Goal: Task Accomplishment & Management: Complete application form

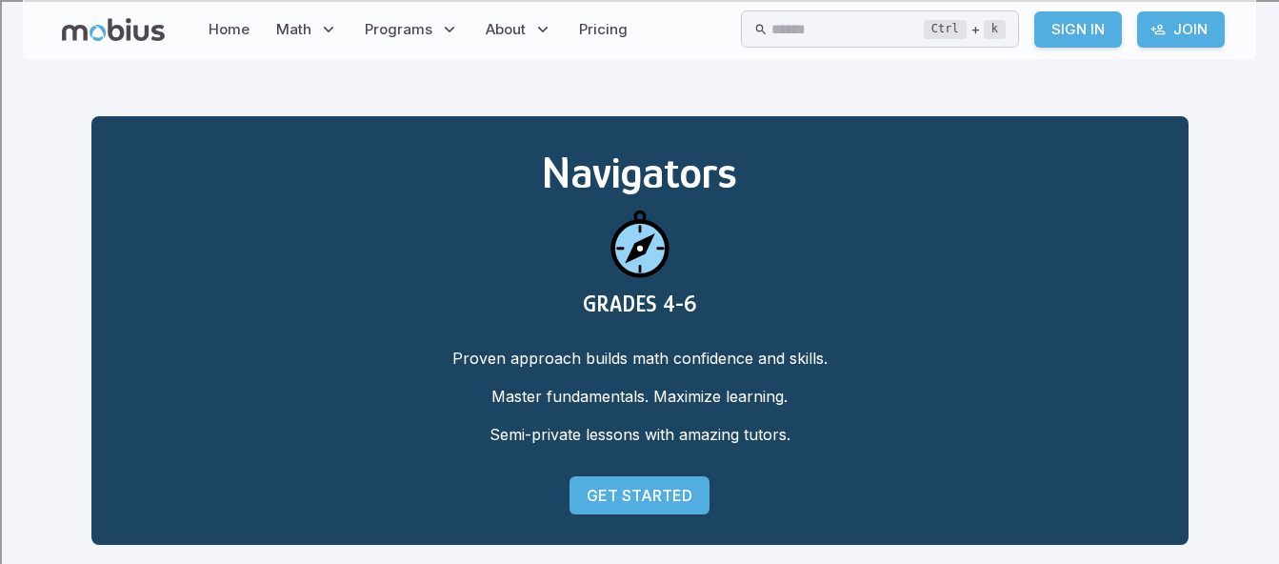
click at [595, 518] on div "Navigators GRADES 4-6 Proven approach builds math confidence and skills. Master…" at bounding box center [639, 330] width 1097 height 428
click at [592, 493] on p "Get Started" at bounding box center [639, 495] width 106 height 23
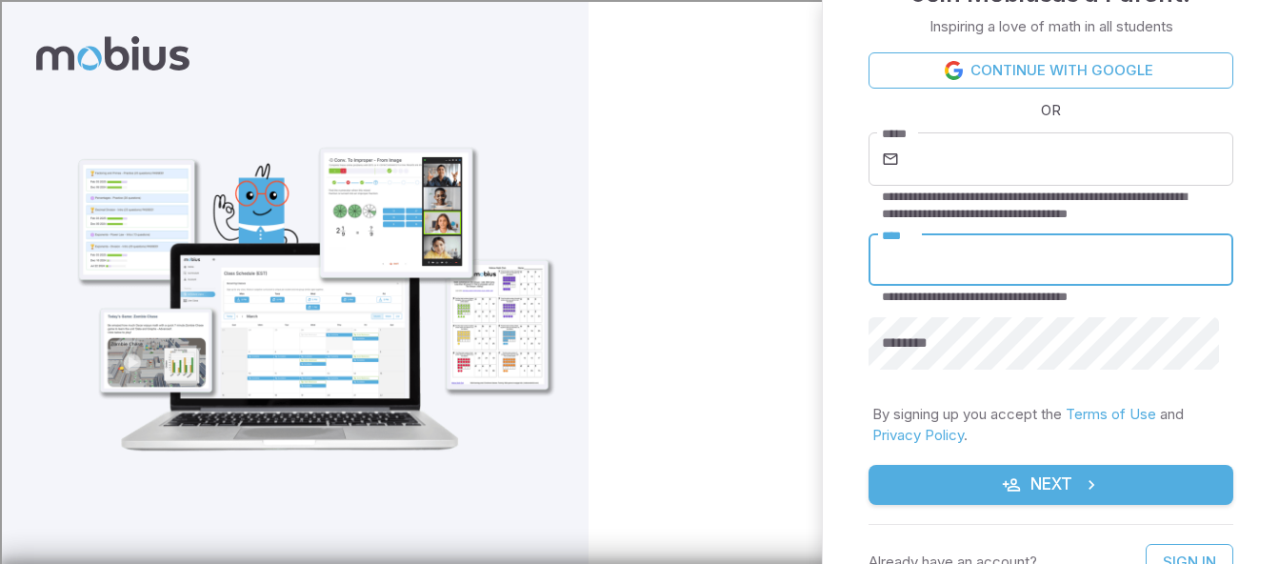
drag, startPoint x: 1196, startPoint y: 267, endPoint x: 1247, endPoint y: 283, distance: 53.9
click at [1196, 267] on input "****" at bounding box center [1050, 260] width 365 height 52
type input "******"
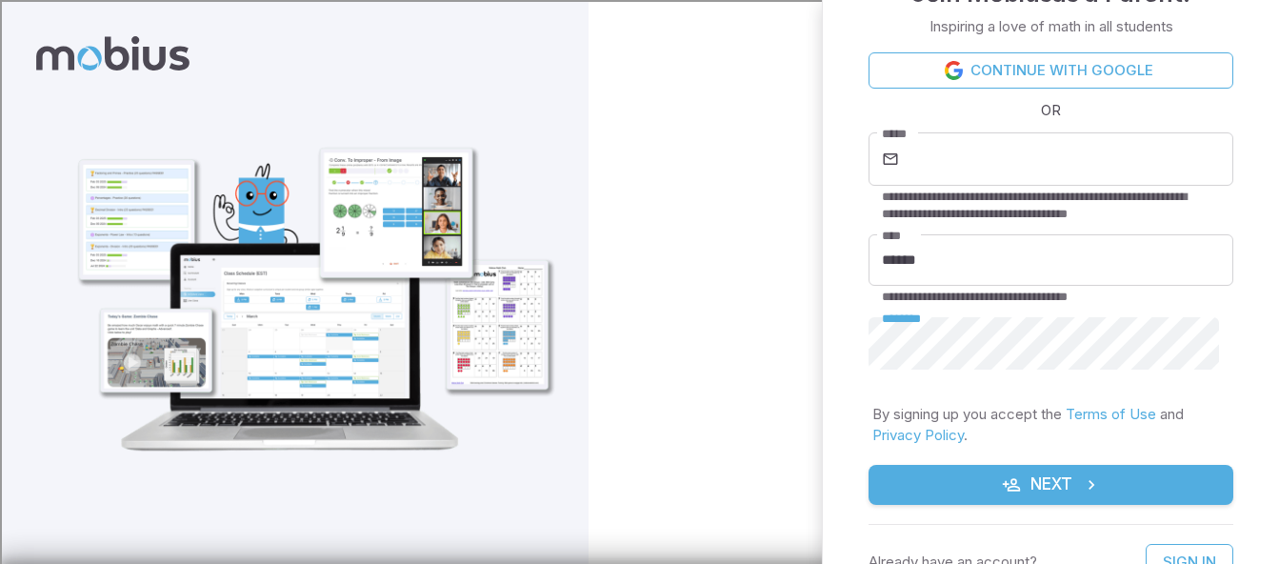
click at [1026, 471] on button "Next" at bounding box center [1050, 485] width 365 height 40
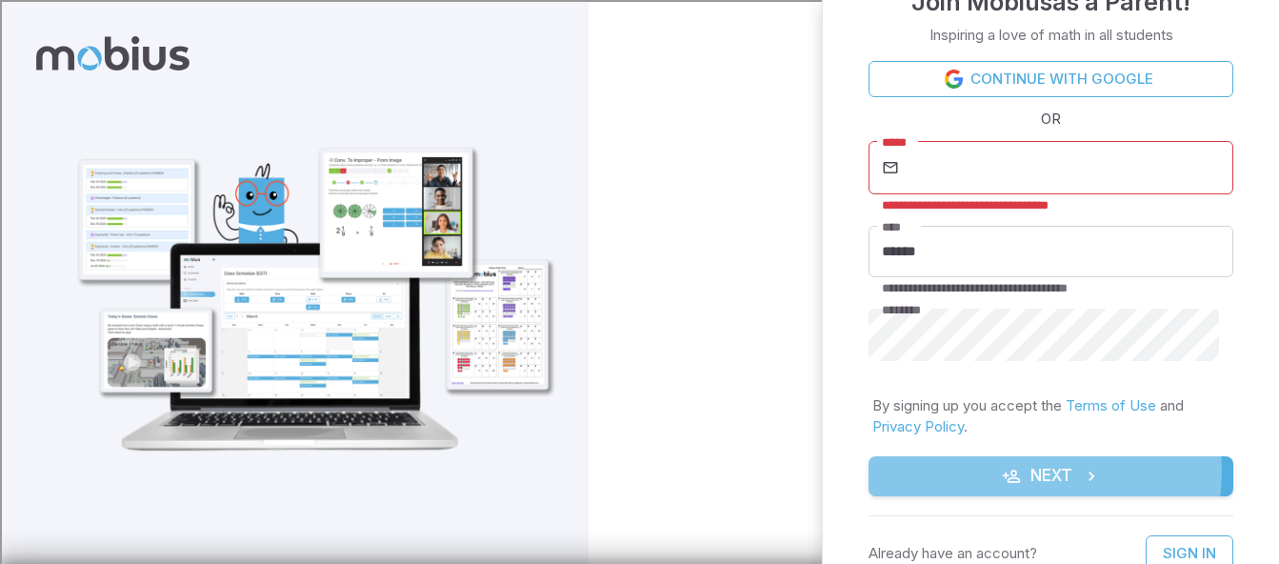
click at [1026, 471] on button "Next" at bounding box center [1050, 476] width 365 height 40
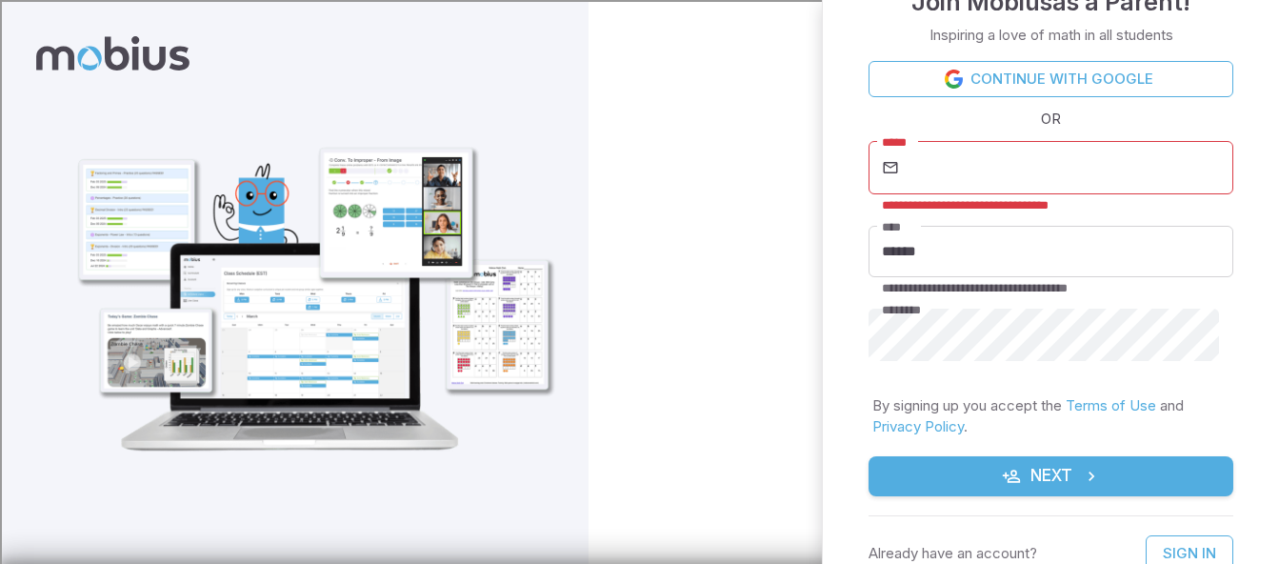
drag, startPoint x: 1026, startPoint y: 471, endPoint x: 883, endPoint y: 399, distance: 160.9
click at [883, 399] on p "By signing up you accept the Terms of Use and Privacy Policy ." at bounding box center [1050, 416] width 357 height 42
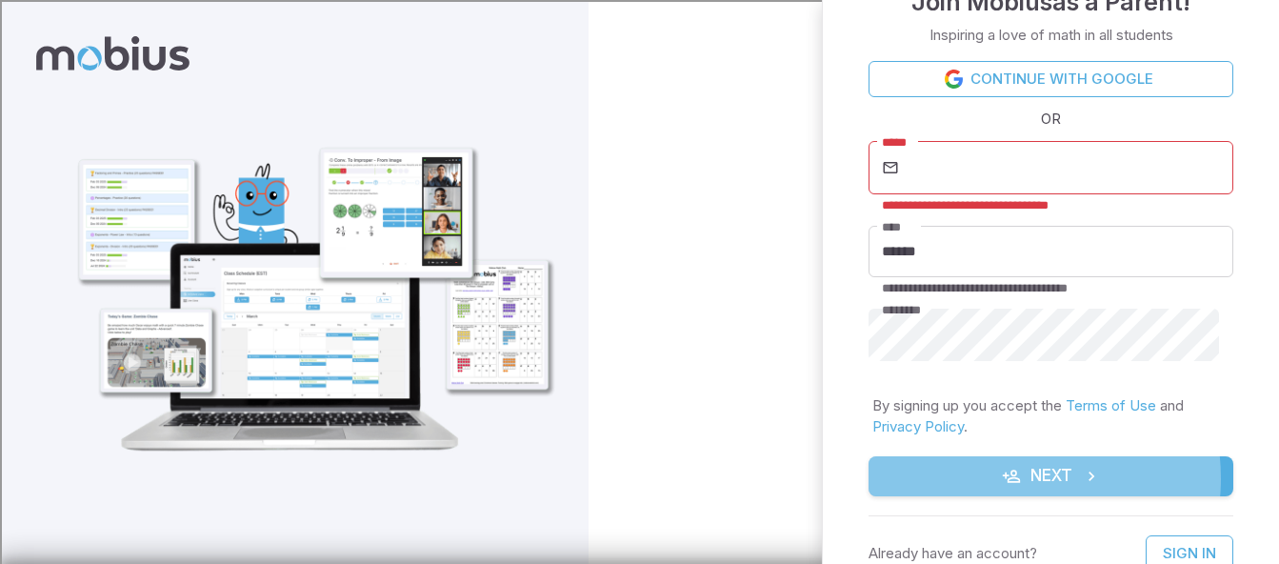
click at [1002, 478] on icon "submit" at bounding box center [1011, 476] width 19 height 19
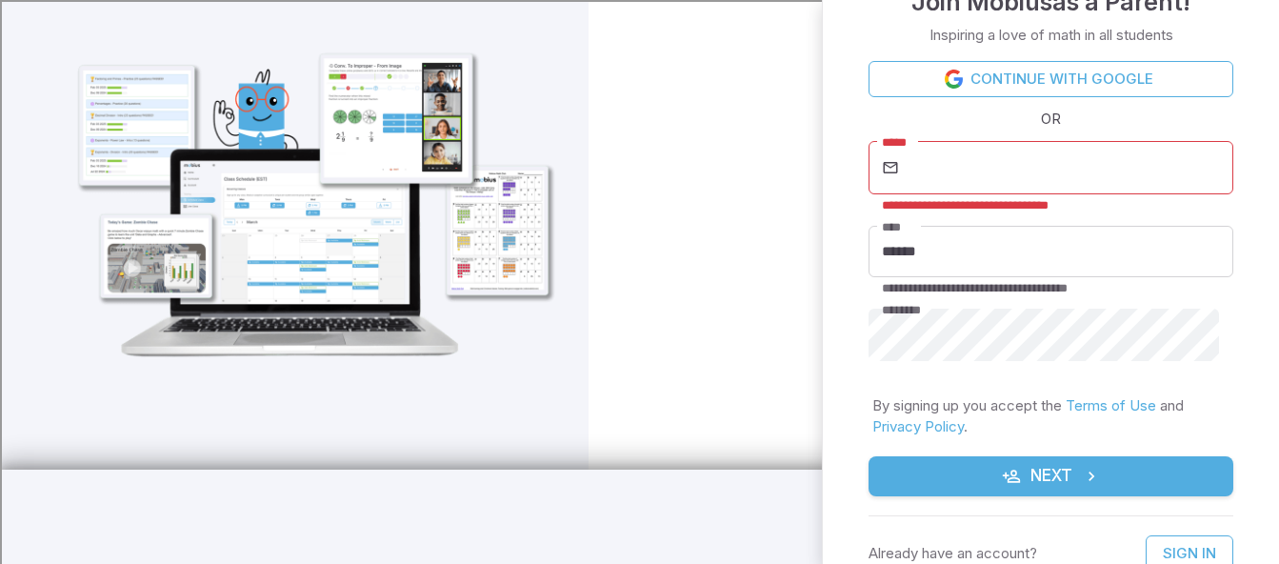
scroll to position [63, 0]
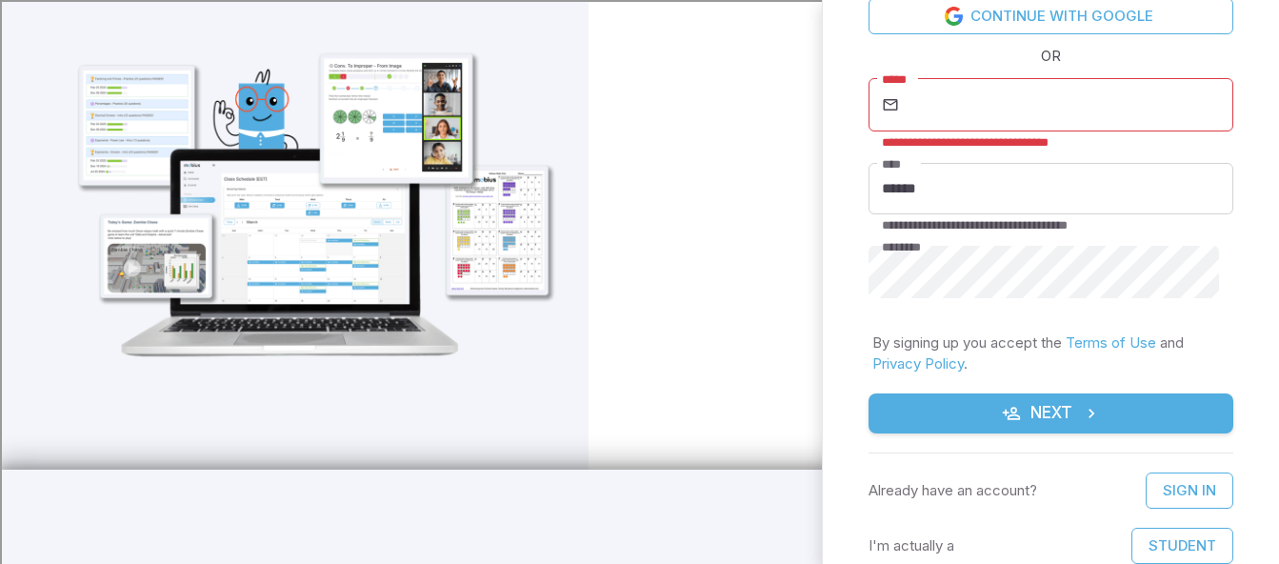
click at [1011, 406] on icon "submit" at bounding box center [1011, 413] width 19 height 19
click at [1155, 536] on button "Student" at bounding box center [1182, 545] width 102 height 36
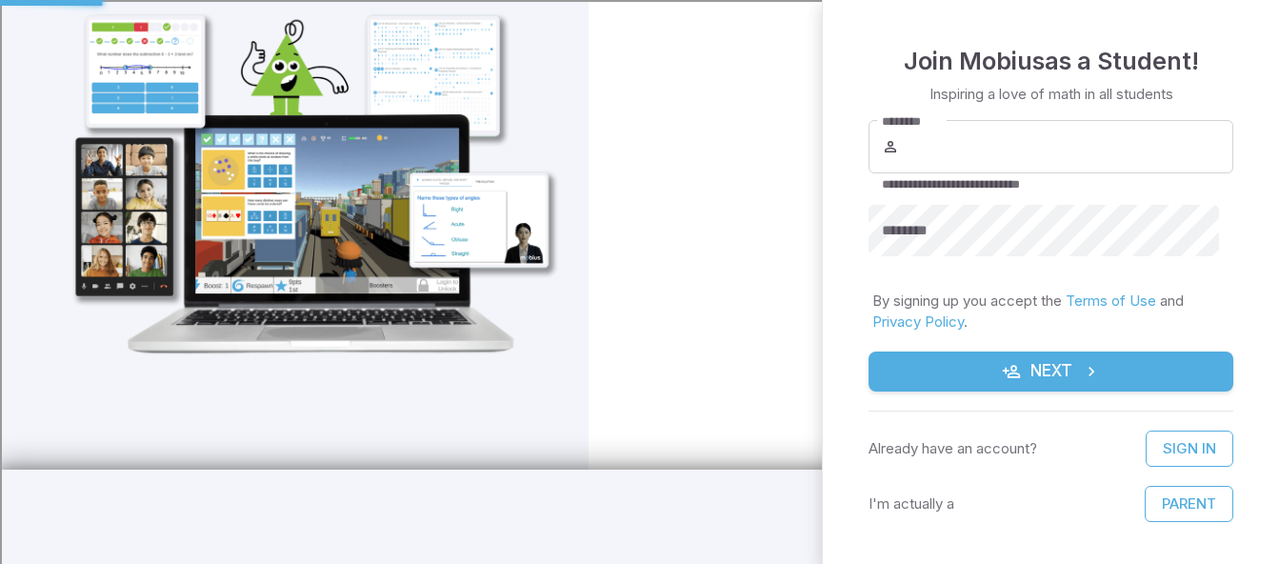
scroll to position [55, 0]
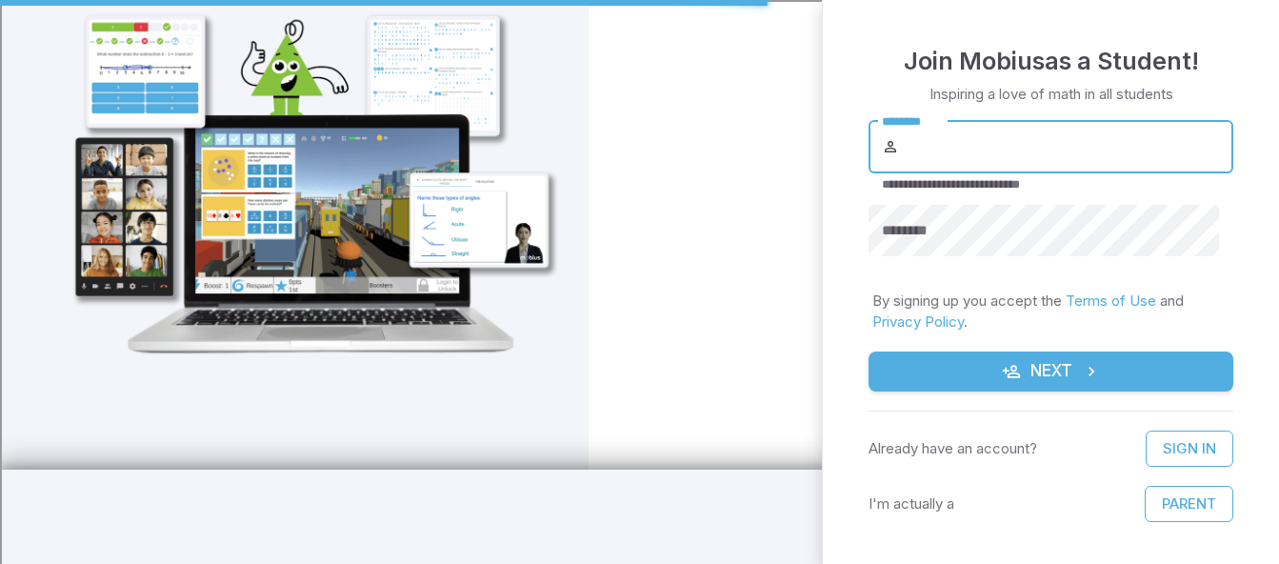
click at [1004, 149] on input "********" at bounding box center [1068, 146] width 330 height 53
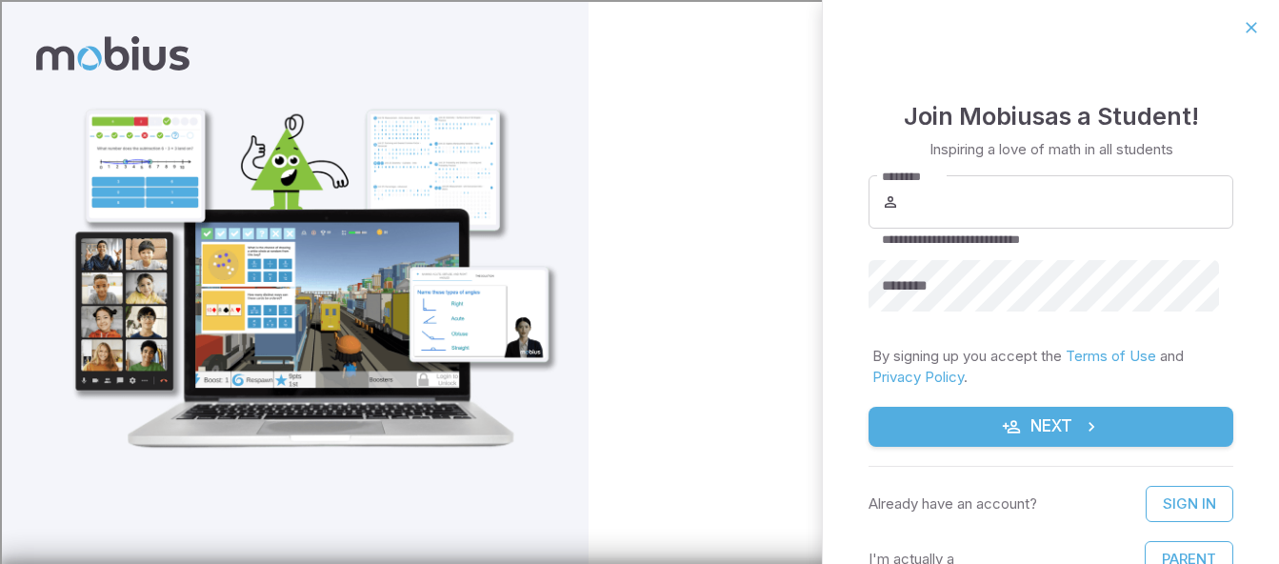
click at [1004, 216] on input "********" at bounding box center [1068, 201] width 330 height 53
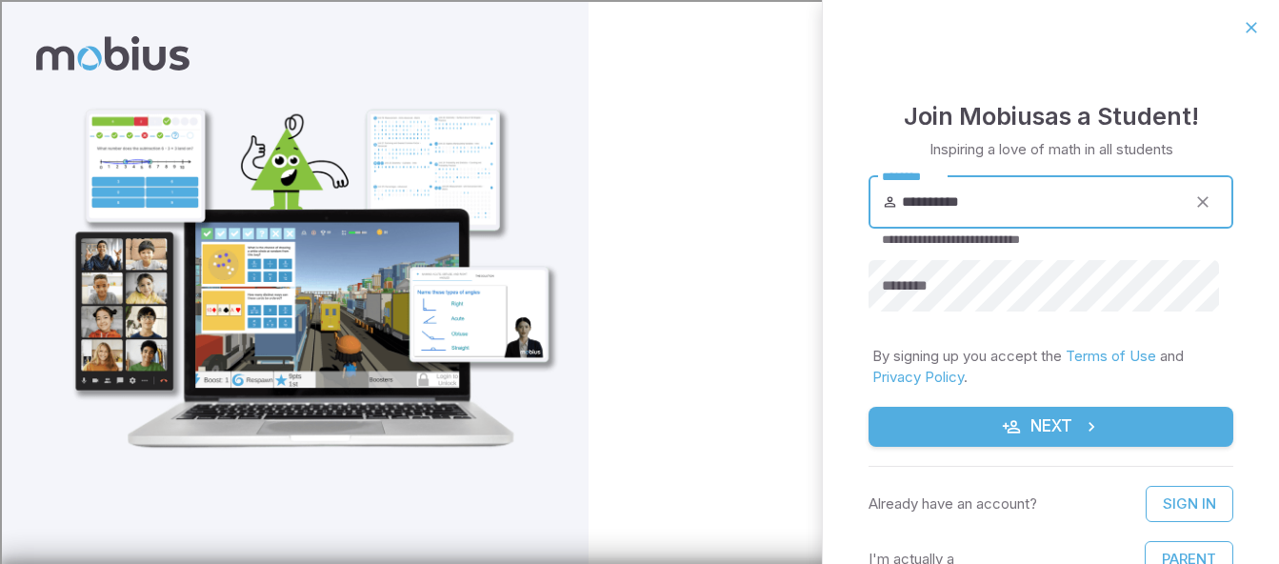
type input "**********"
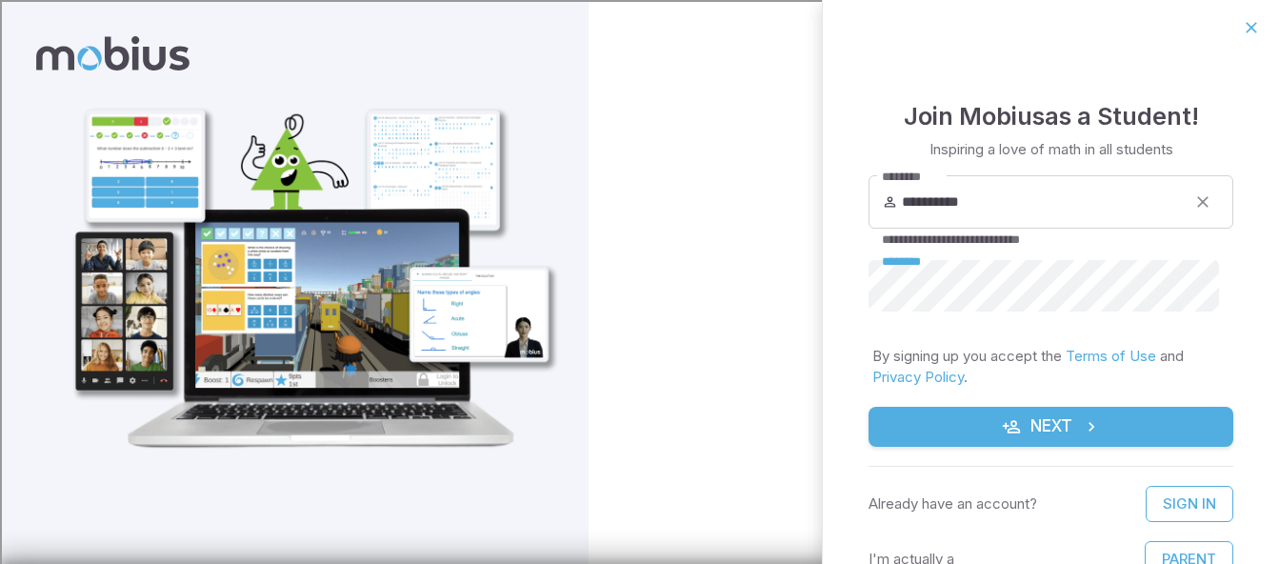
click at [1047, 431] on button "Next" at bounding box center [1050, 427] width 365 height 40
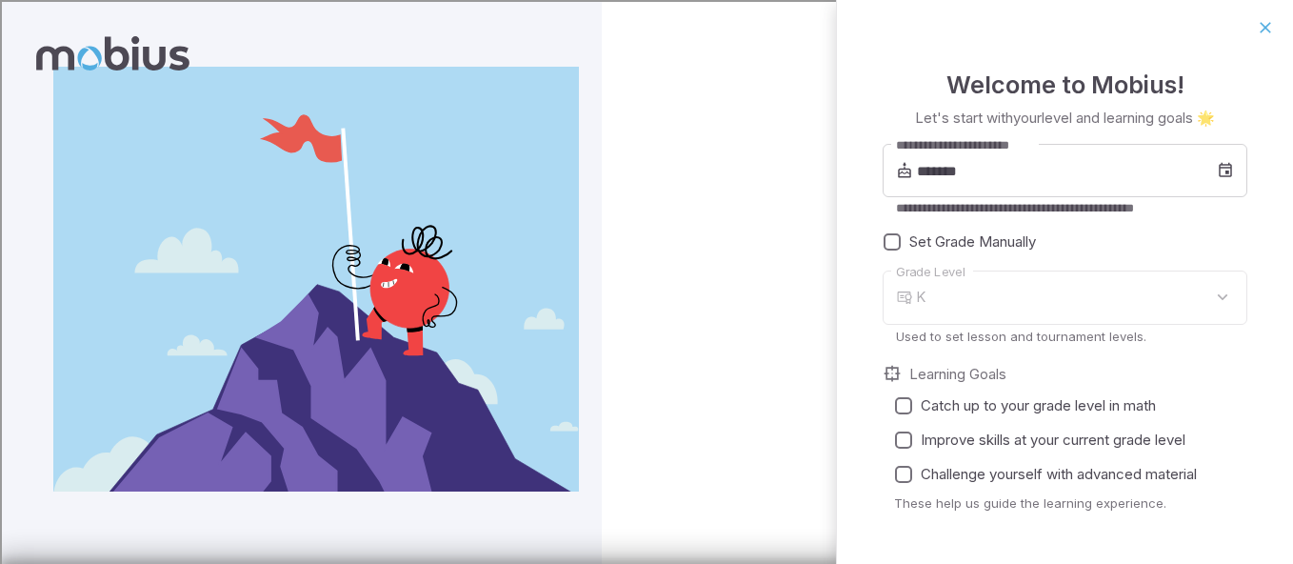
type input "*"
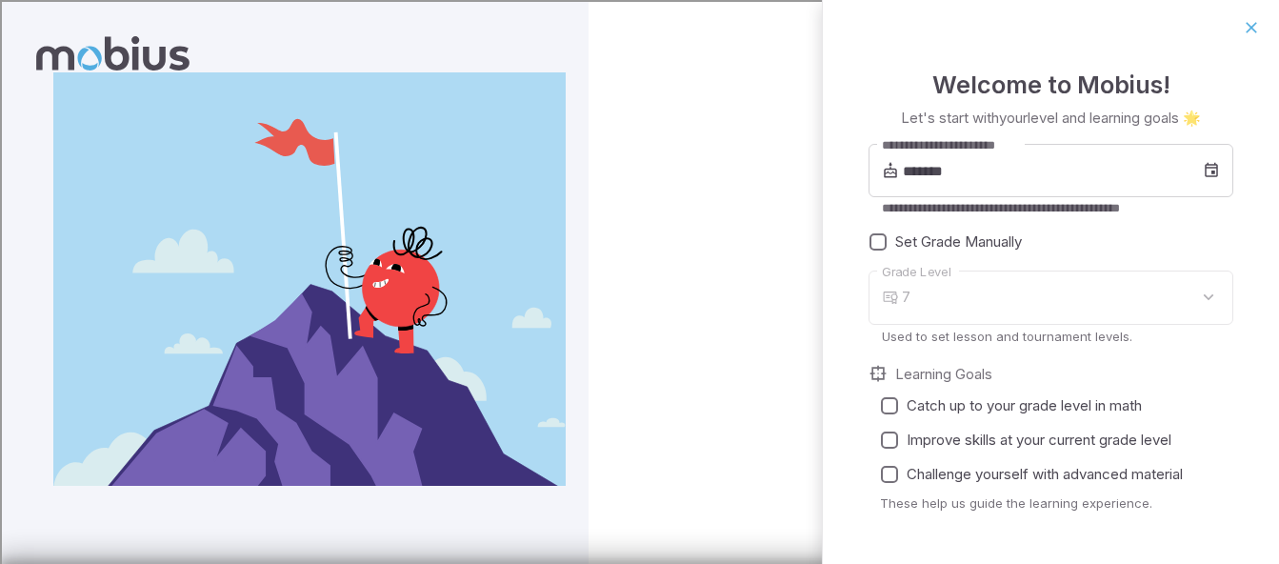
click at [1069, 163] on input "*******" at bounding box center [1053, 170] width 300 height 53
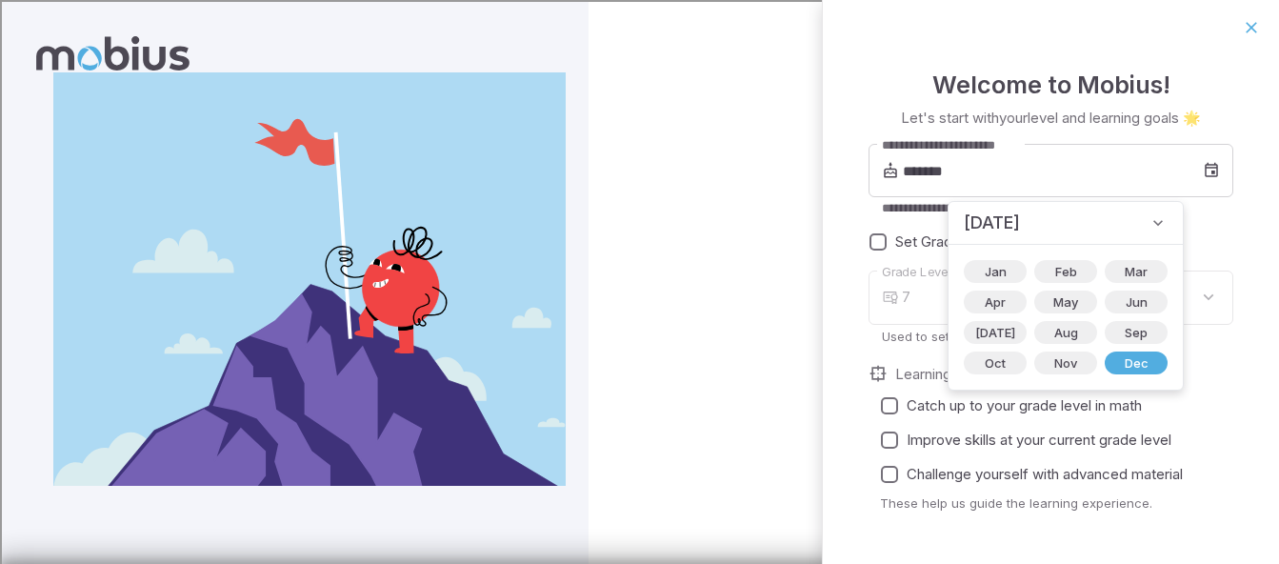
click at [1113, 360] on span "Dec" at bounding box center [1136, 362] width 47 height 19
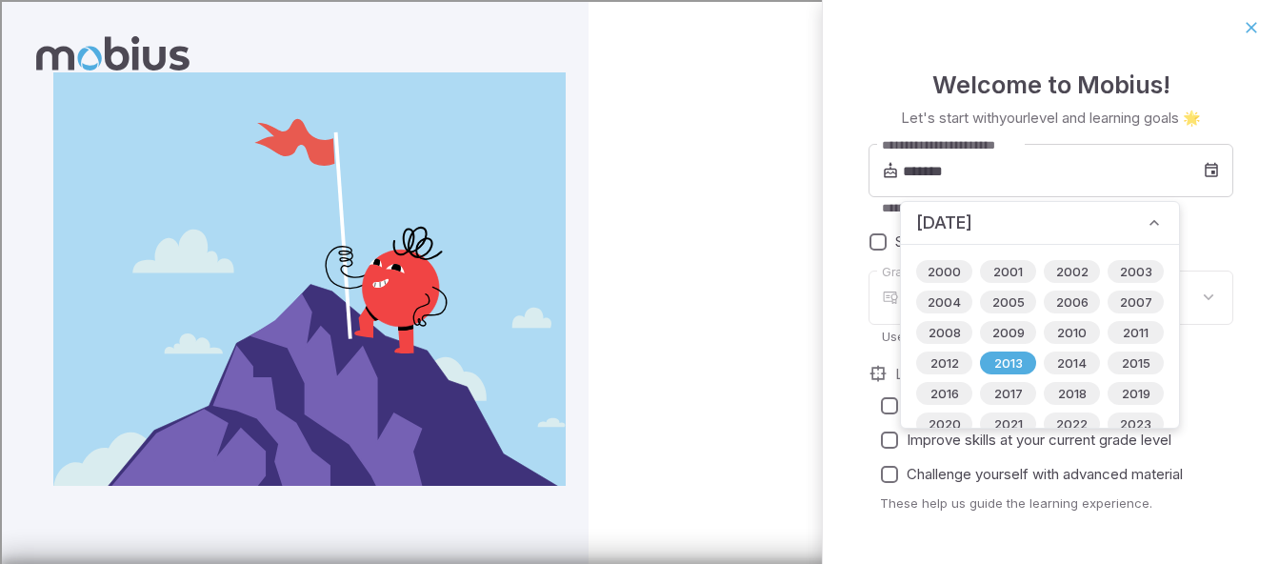
click at [1086, 366] on span "2014" at bounding box center [1071, 362] width 52 height 19
type input "*******"
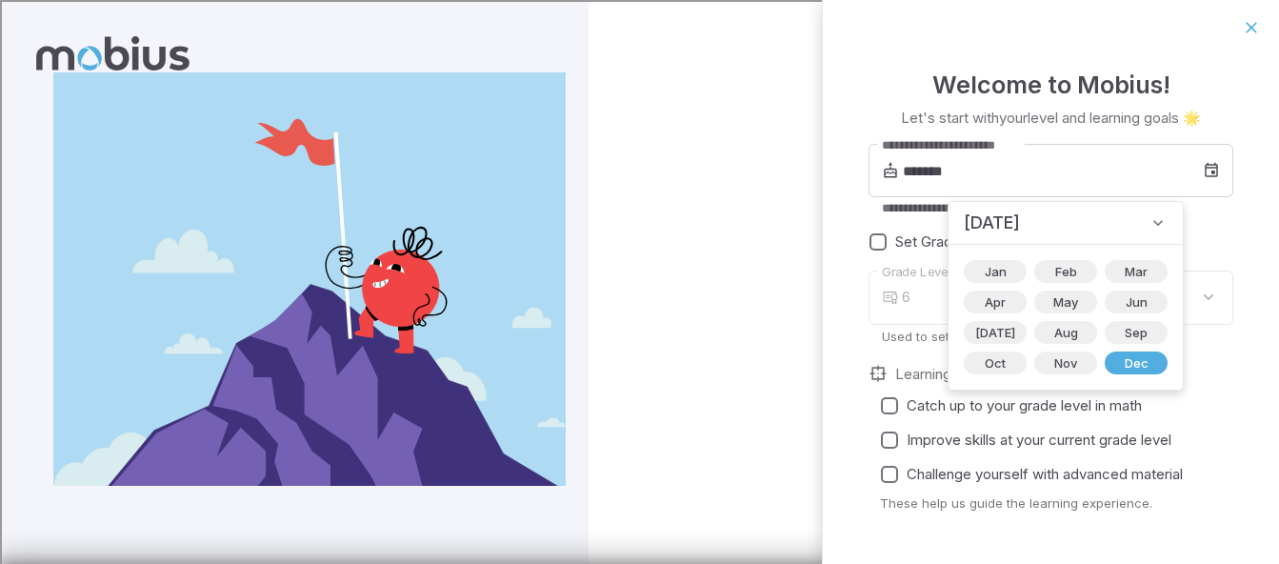
click at [1251, 406] on div "**********" at bounding box center [1051, 337] width 456 height 564
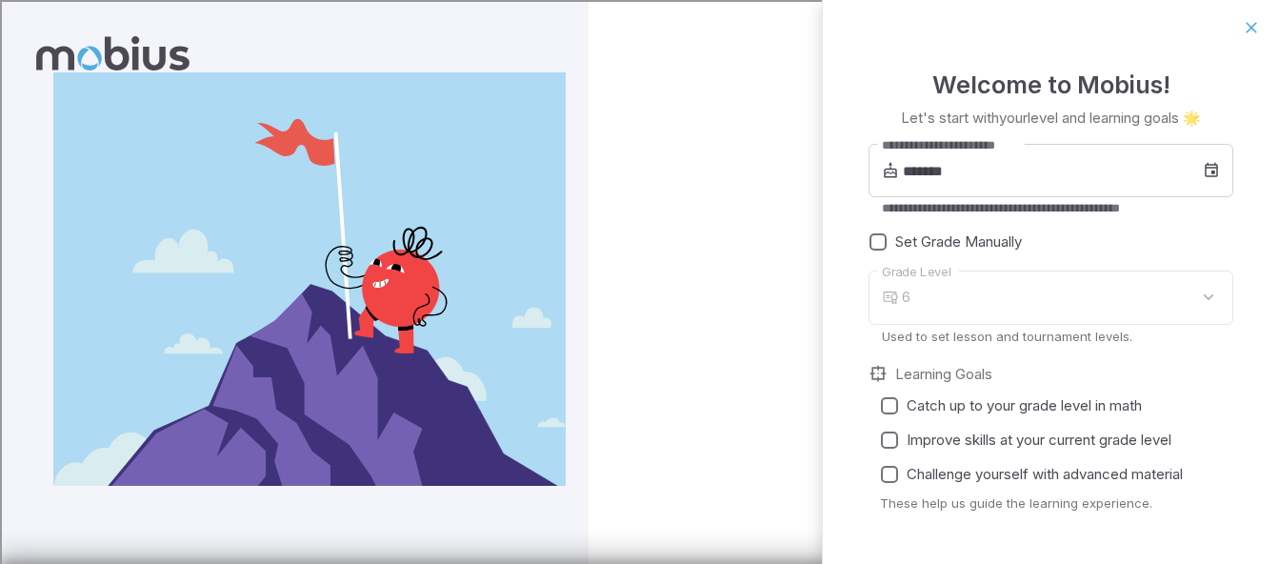
click at [1035, 304] on div "6" at bounding box center [1067, 297] width 331 height 54
click at [1125, 298] on div "6" at bounding box center [1067, 297] width 331 height 54
click at [908, 244] on span "Set Grade Manually" at bounding box center [958, 241] width 127 height 21
click at [1045, 281] on body "**********" at bounding box center [522, 356] width 1045 height 712
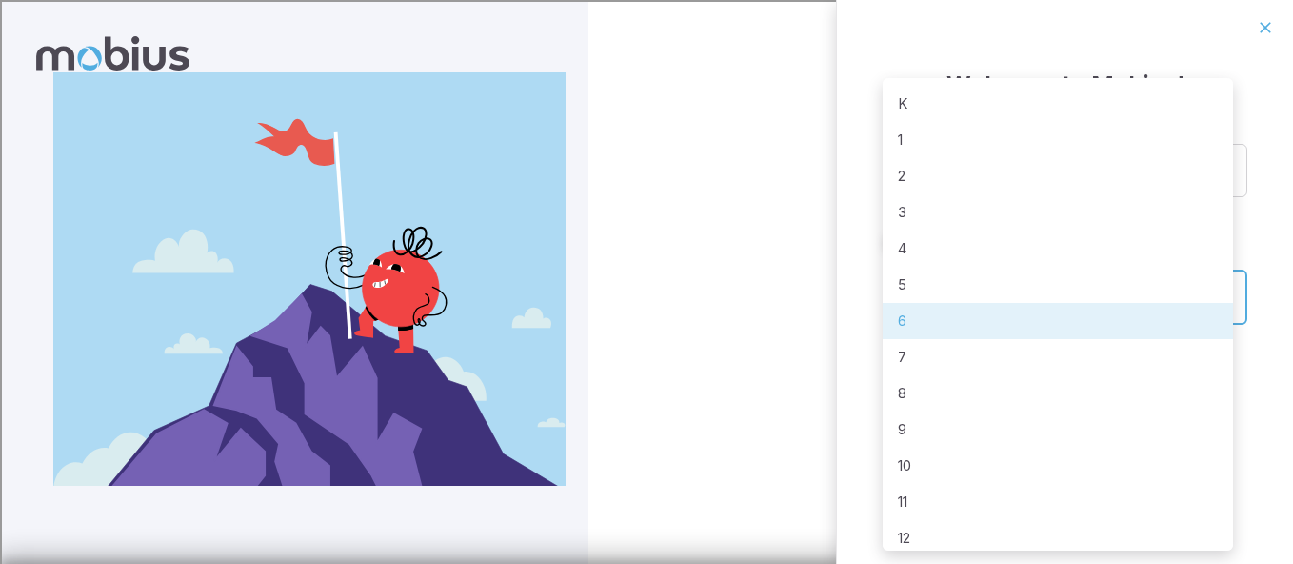
click at [964, 248] on li "4" at bounding box center [1058, 248] width 350 height 36
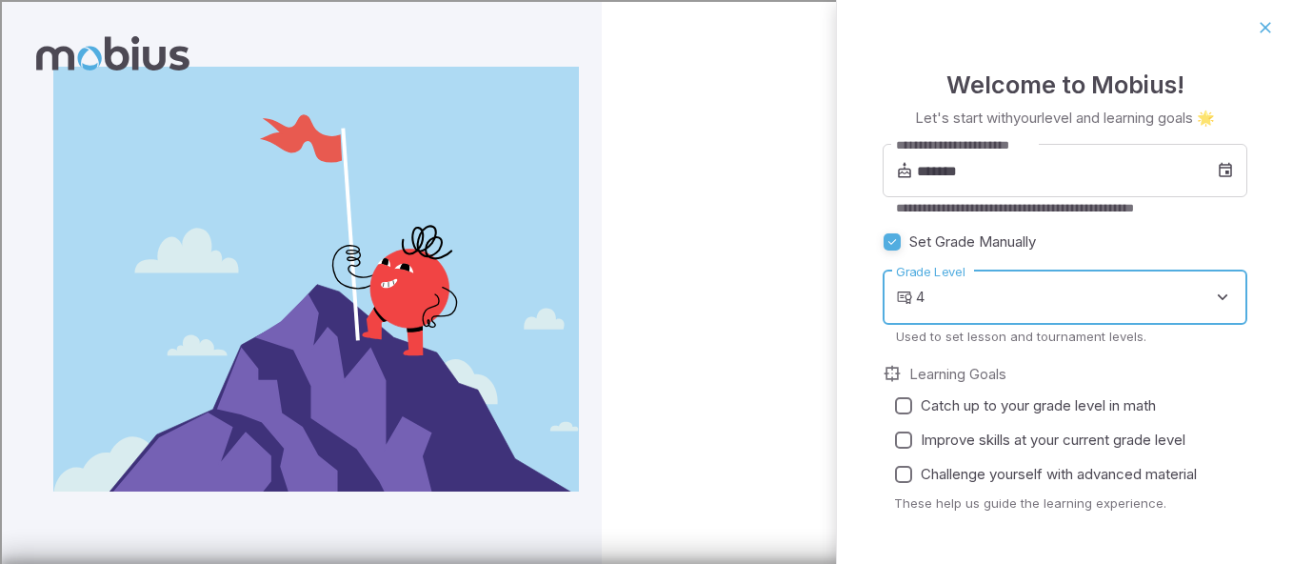
type input "*"
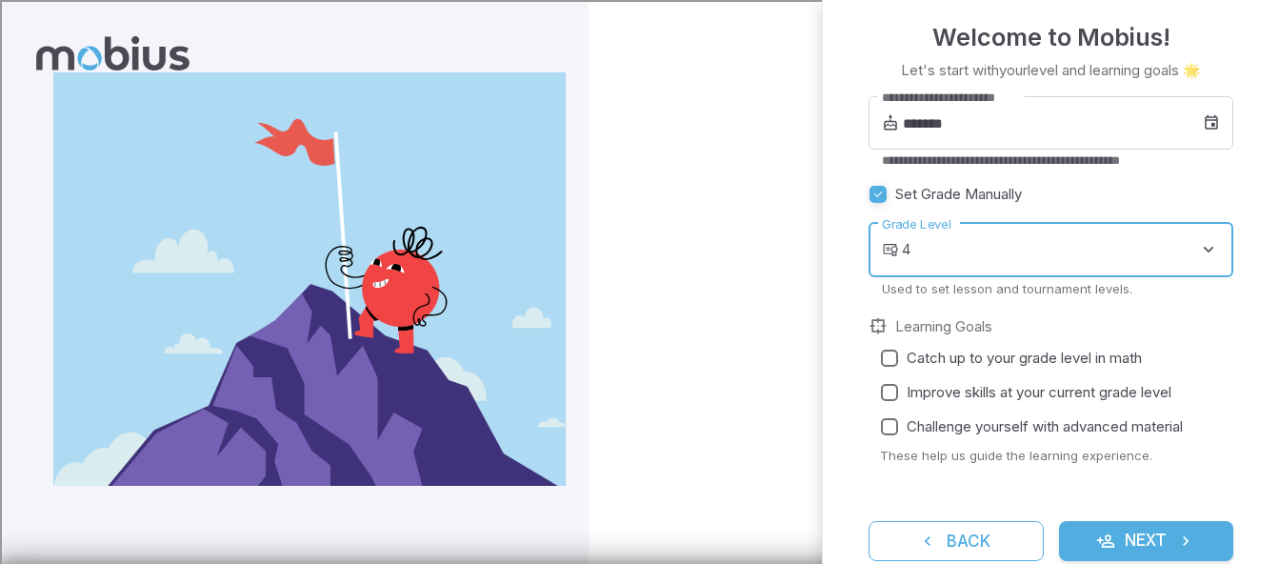
scroll to position [5, 0]
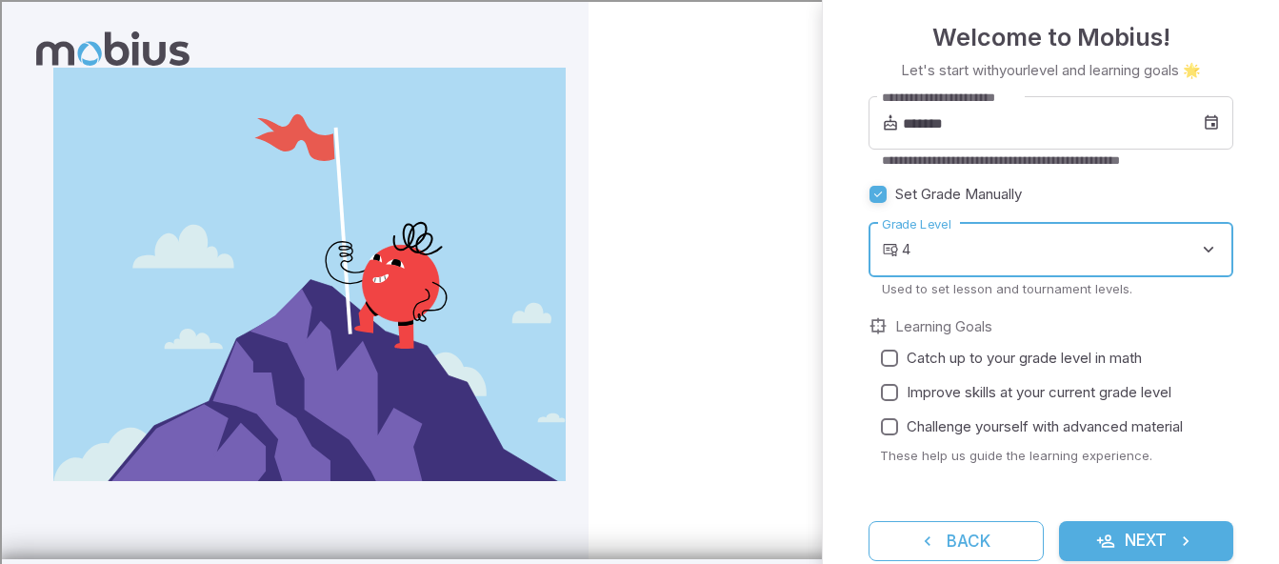
click at [1026, 363] on span "Catch up to your grade level in math" at bounding box center [1023, 358] width 235 height 21
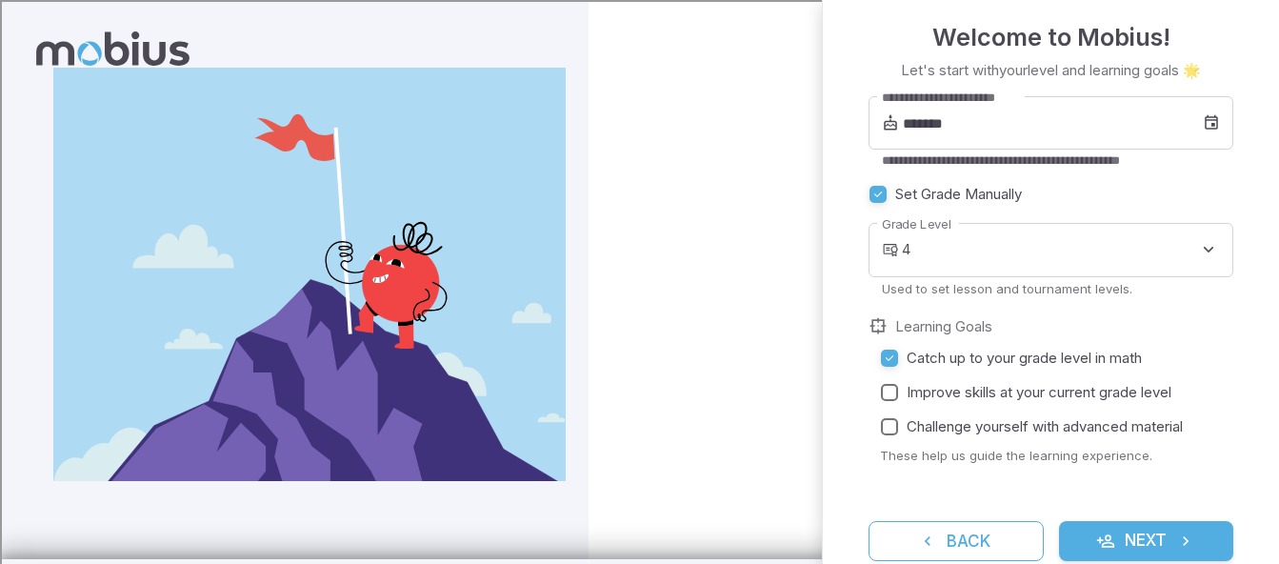
click at [1029, 382] on span "Improve skills at your current grade level" at bounding box center [1038, 392] width 265 height 21
click at [1070, 436] on span "Challenge yourself with advanced material" at bounding box center [1044, 426] width 276 height 21
click at [1045, 417] on span "Challenge yourself with advanced material" at bounding box center [1044, 426] width 276 height 21
click at [1101, 541] on icon "submit" at bounding box center [1105, 540] width 19 height 19
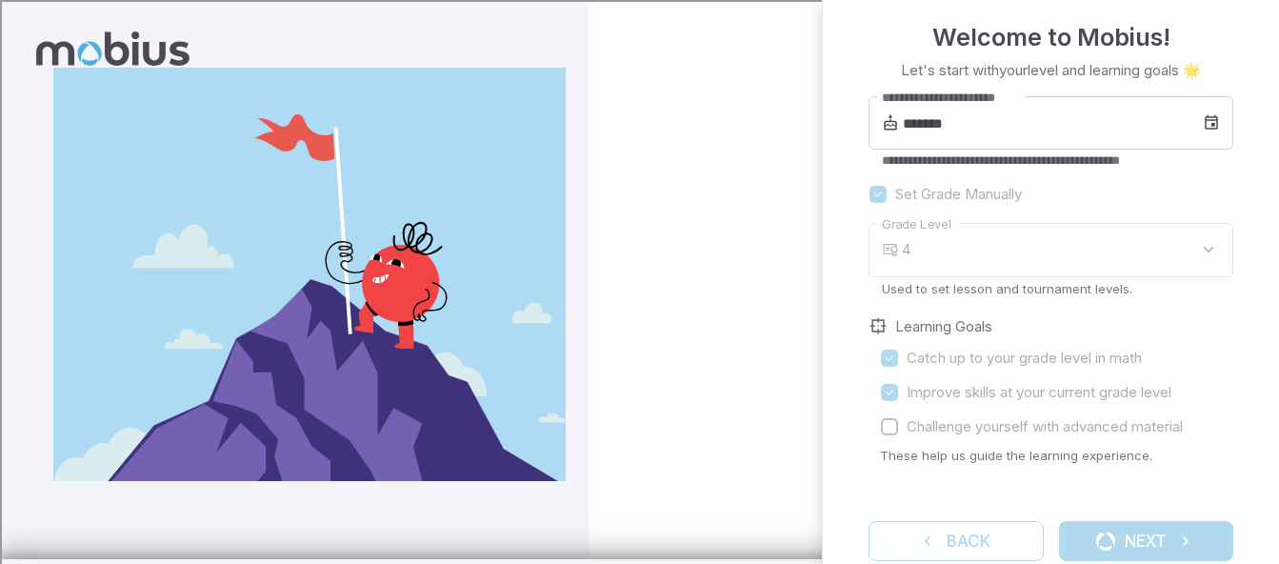
click at [1162, 538] on div "Back Next" at bounding box center [1050, 541] width 365 height 40
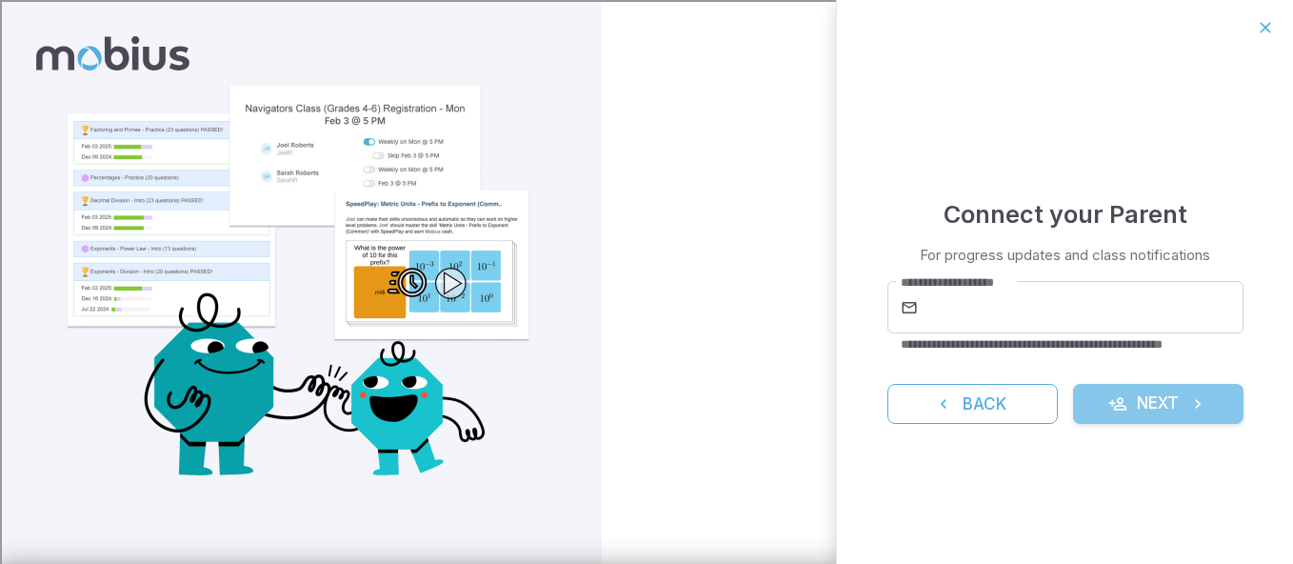
click at [1152, 397] on button "Next" at bounding box center [1158, 404] width 170 height 40
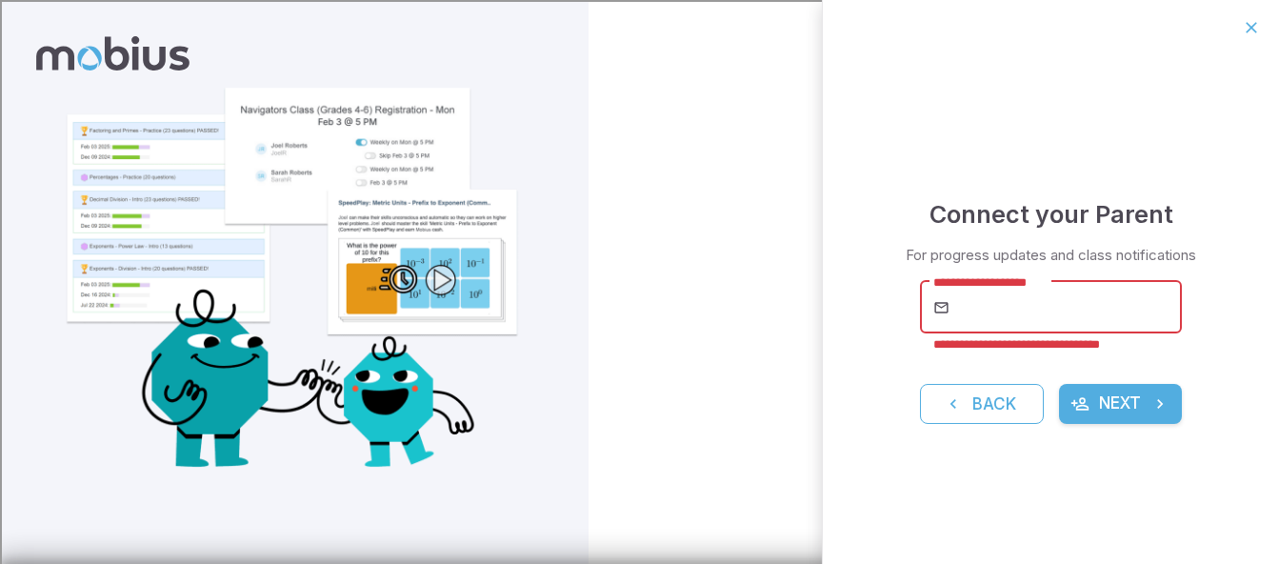
click at [979, 332] on input "**********" at bounding box center [1068, 307] width 228 height 53
type input "**********"
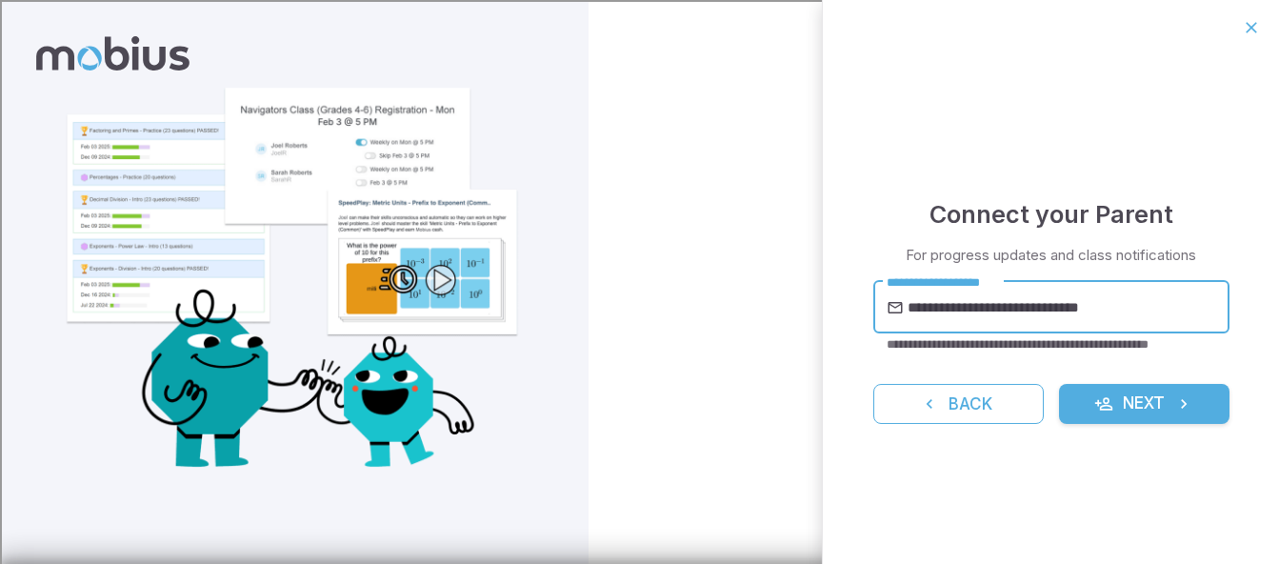
click at [1100, 416] on button "Next" at bounding box center [1144, 404] width 170 height 40
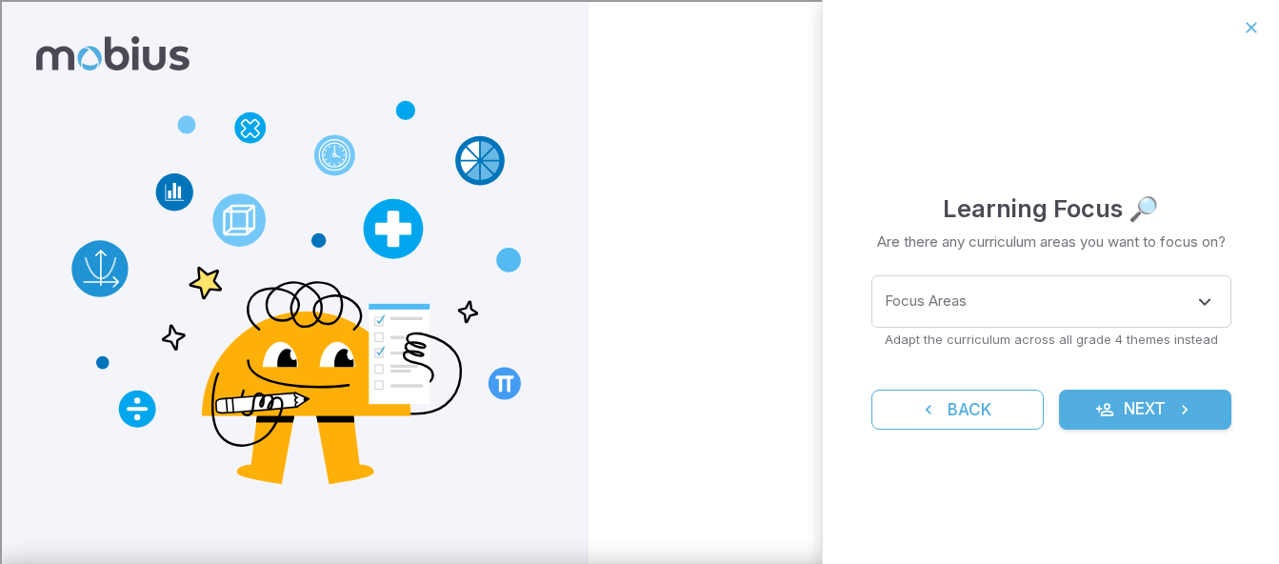
click at [1070, 328] on div "Focus Areas Focus Areas Adapt the curriculum across all grade 4 themes instead" at bounding box center [1051, 311] width 360 height 72
click at [1063, 324] on div "Focus Areas" at bounding box center [1051, 301] width 360 height 52
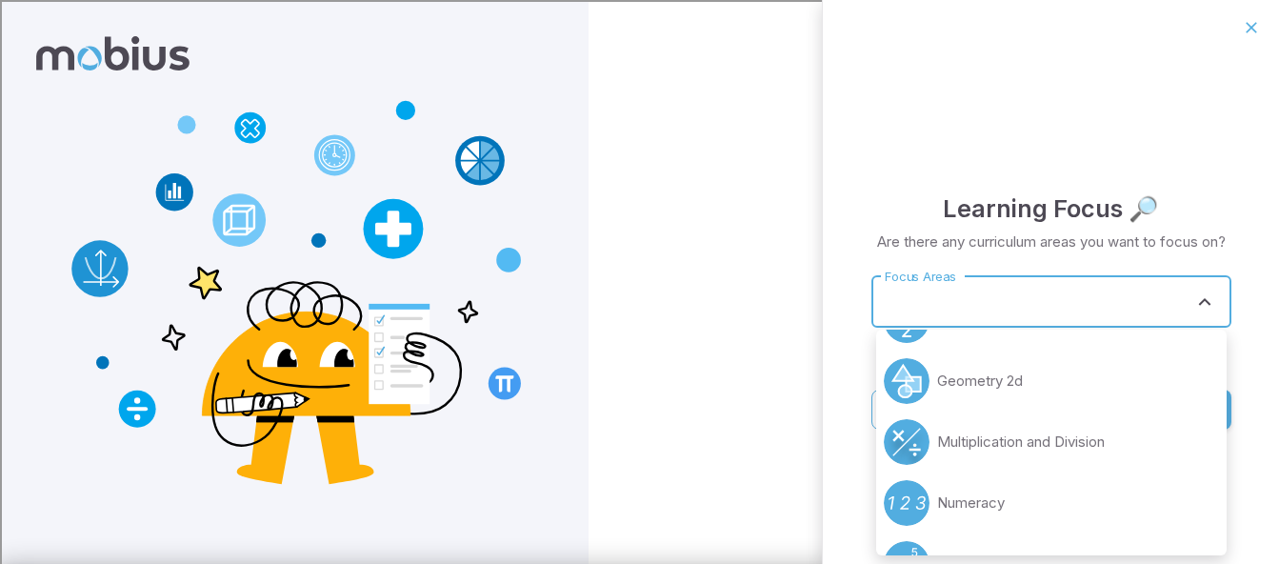
scroll to position [233, 0]
click at [1125, 412] on li "Multiplication and Division" at bounding box center [1051, 438] width 350 height 61
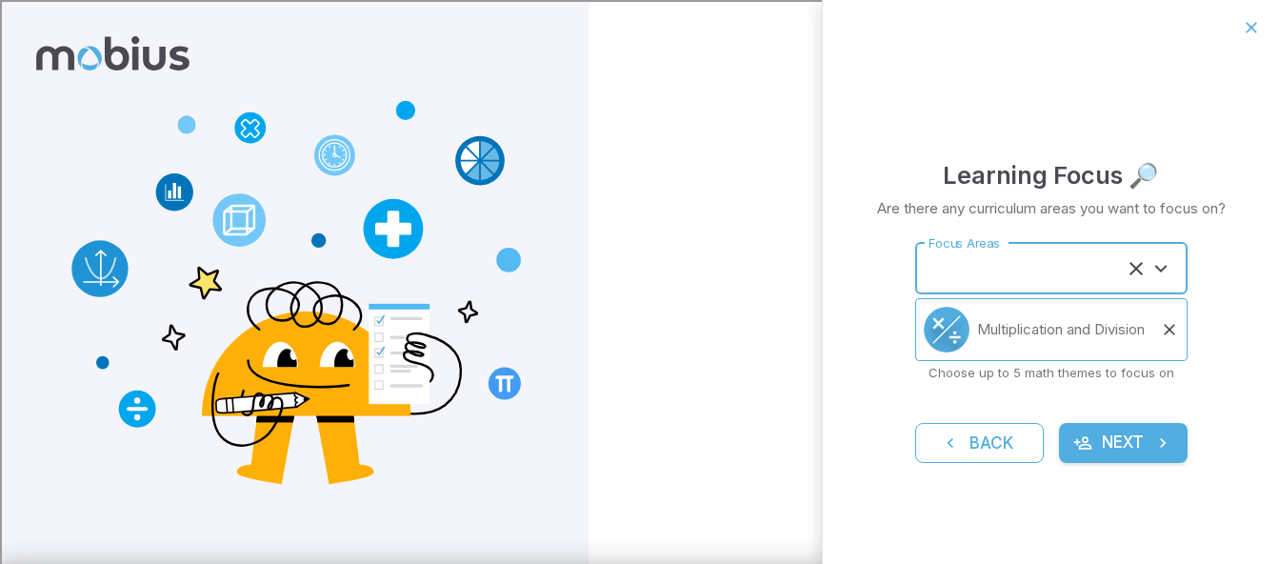
click at [1020, 270] on input "Focus Areas" at bounding box center [1025, 267] width 202 height 35
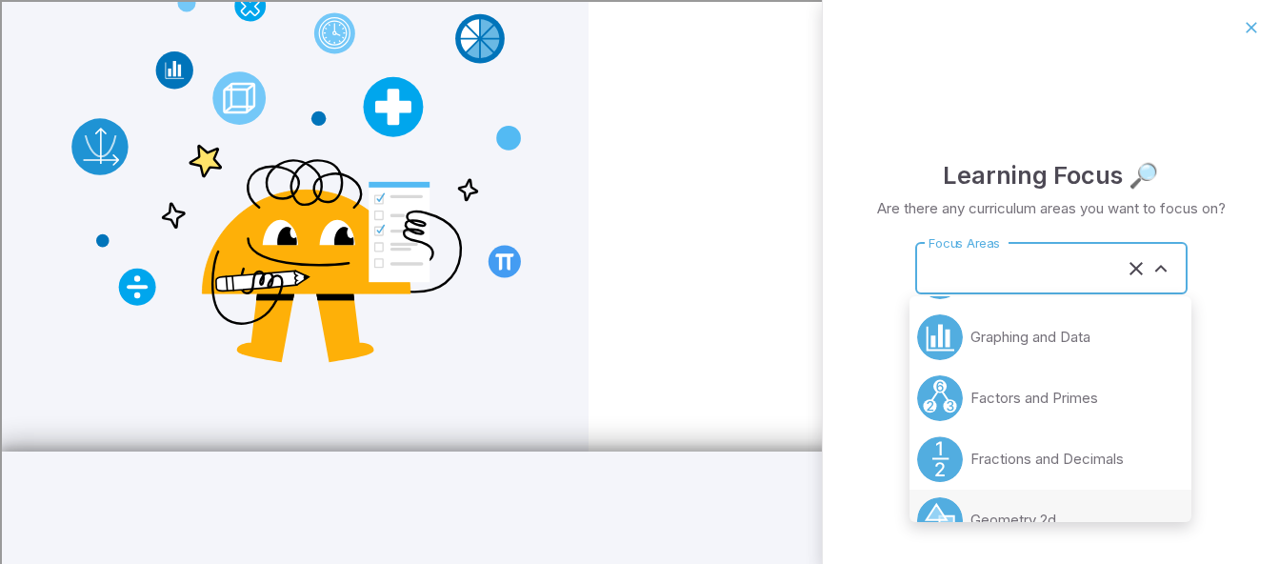
scroll to position [399, 0]
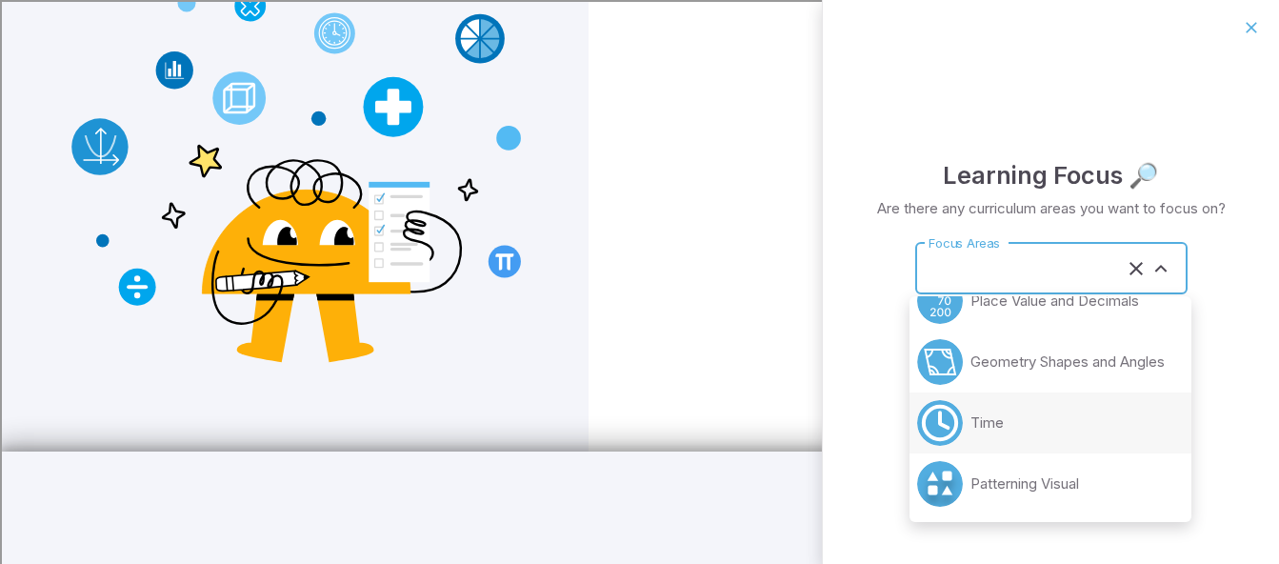
click at [1009, 427] on li "Time" at bounding box center [1050, 422] width 282 height 61
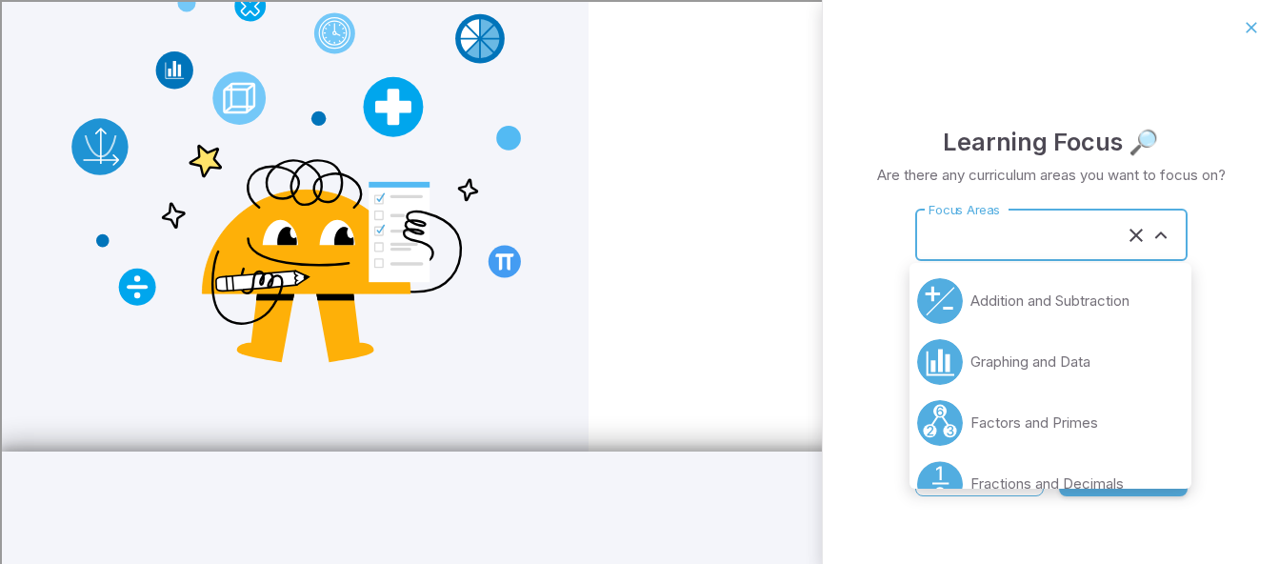
click at [974, 235] on input "Focus Areas" at bounding box center [1025, 234] width 202 height 35
click at [1101, 368] on li "Graphing and Data" at bounding box center [1050, 361] width 282 height 61
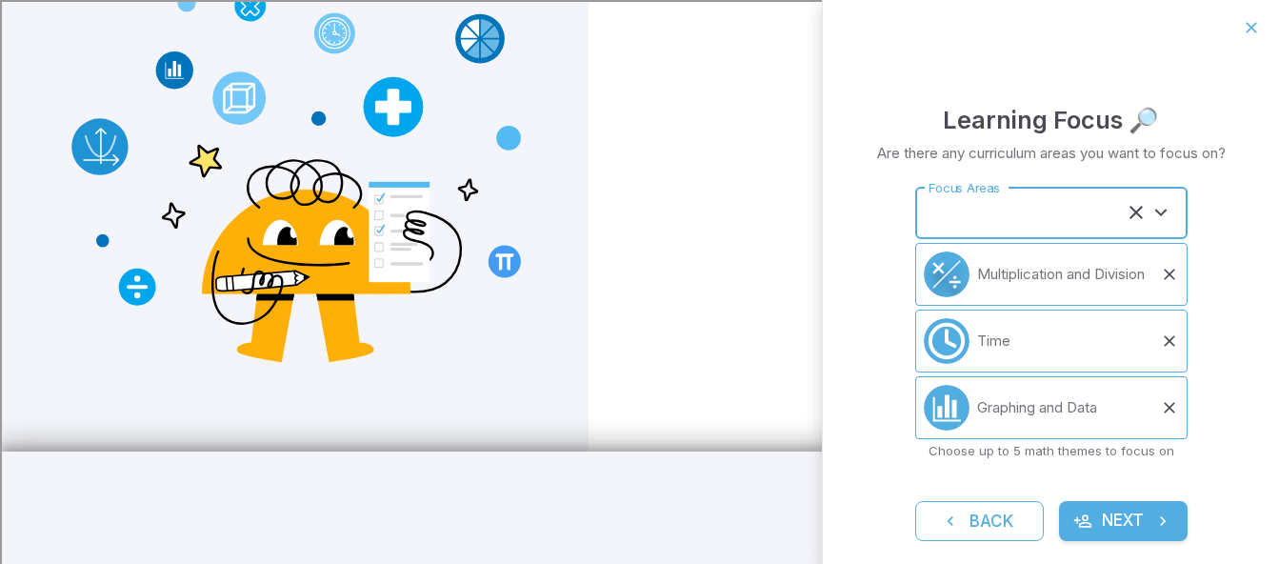
click at [1035, 222] on input "Focus Areas" at bounding box center [1025, 212] width 202 height 35
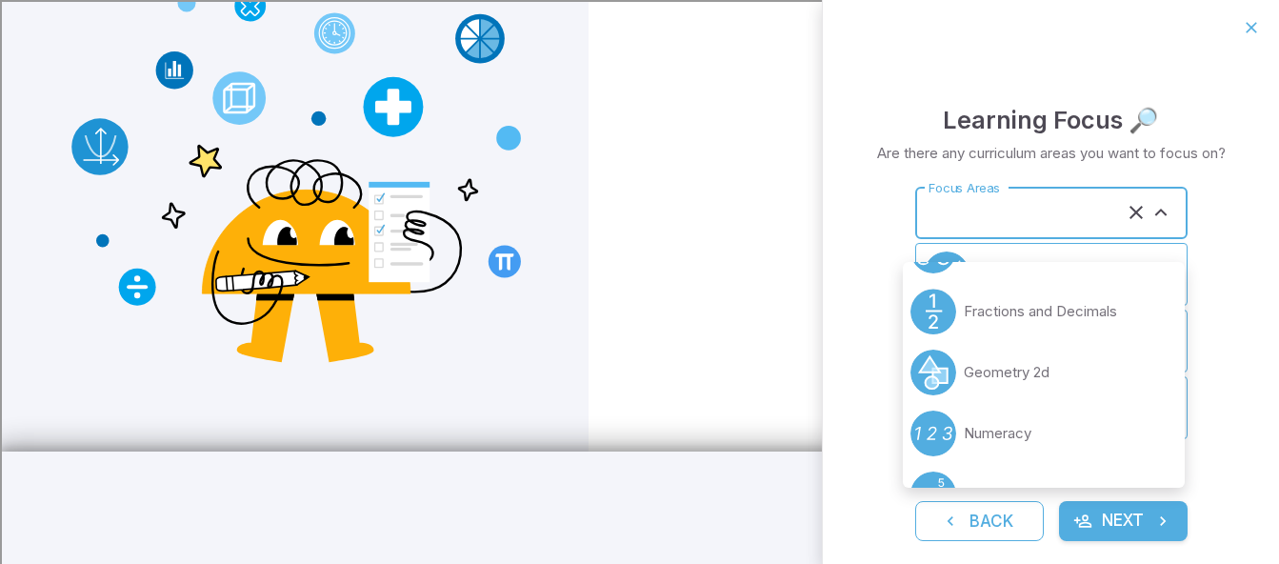
scroll to position [277, 0]
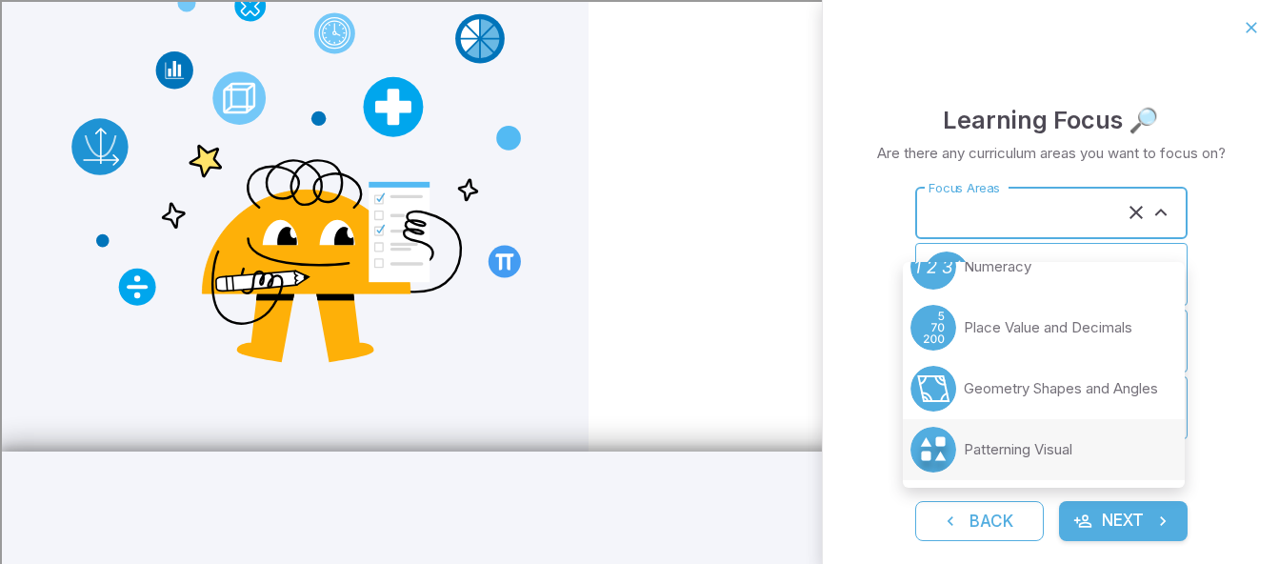
type input "**********"
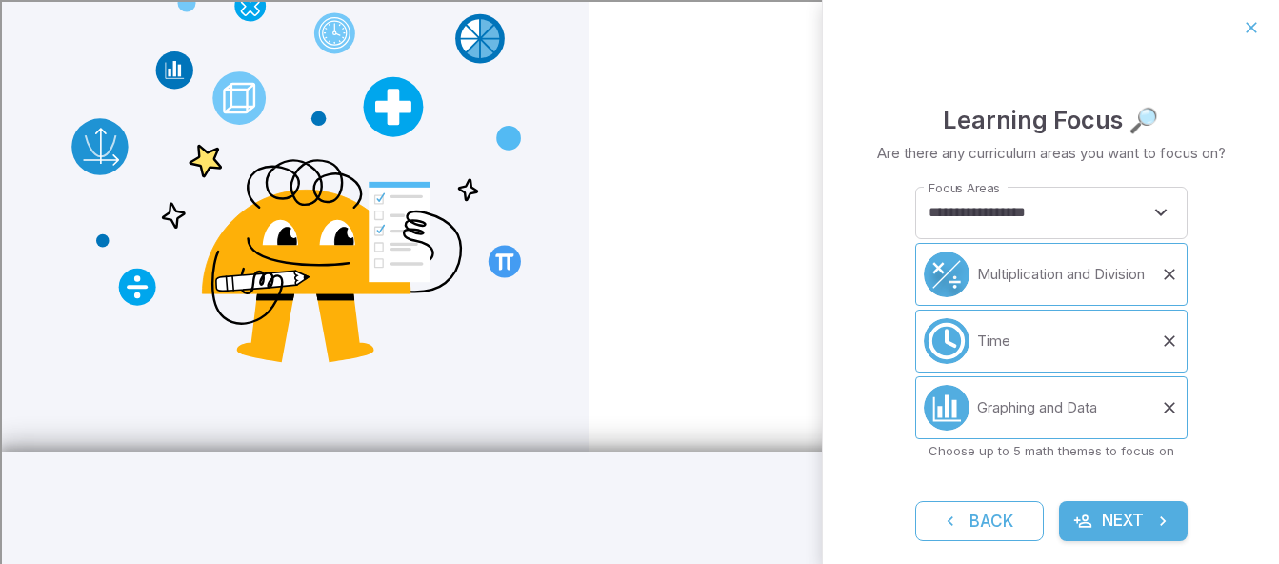
click at [1216, 464] on div "**********" at bounding box center [1051, 320] width 456 height 531
click at [1137, 541] on button "Next" at bounding box center [1123, 521] width 129 height 40
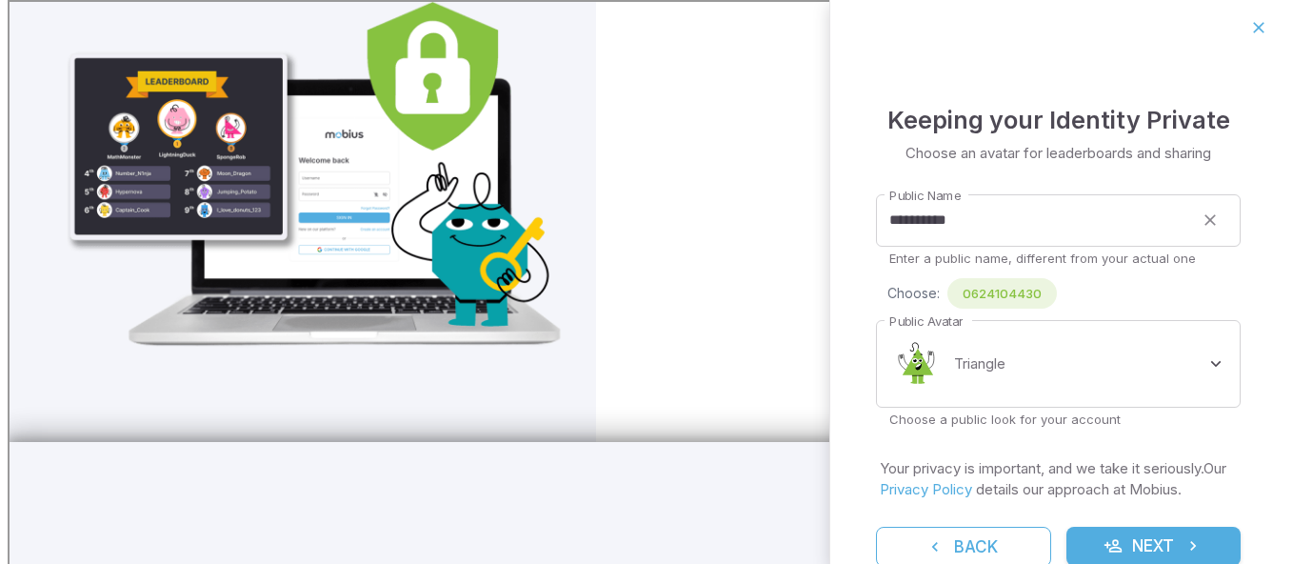
scroll to position [0, 0]
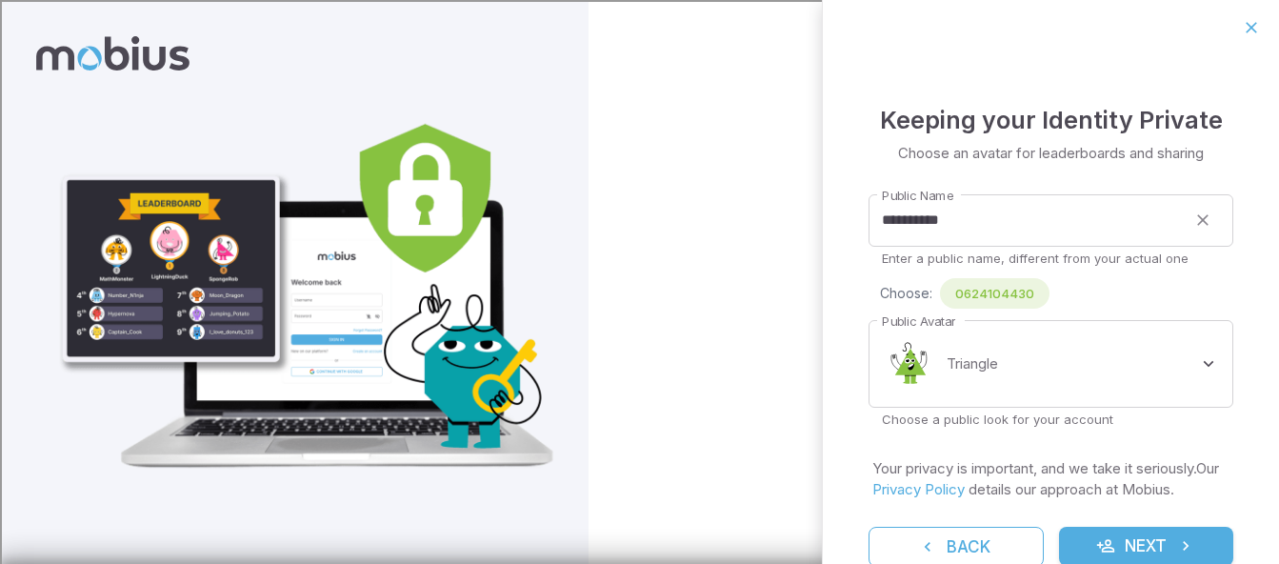
click at [1045, 366] on body "**********" at bounding box center [522, 356] width 1045 height 712
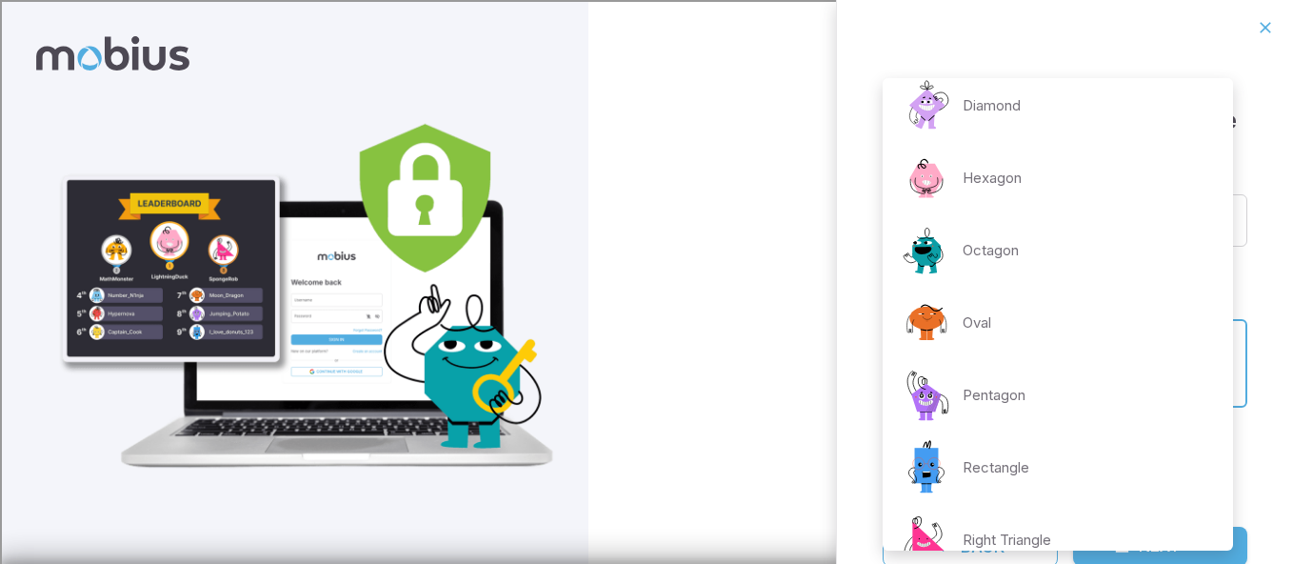
scroll to position [55, 0]
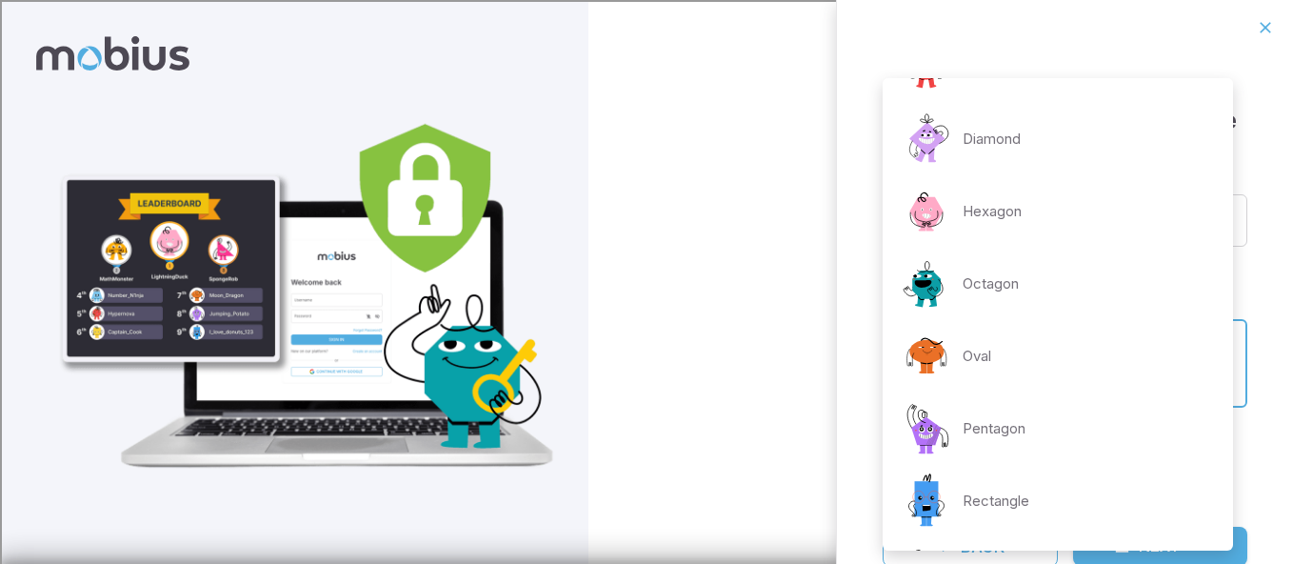
click at [1026, 141] on li "Diamond" at bounding box center [1058, 139] width 350 height 72
type input "**********"
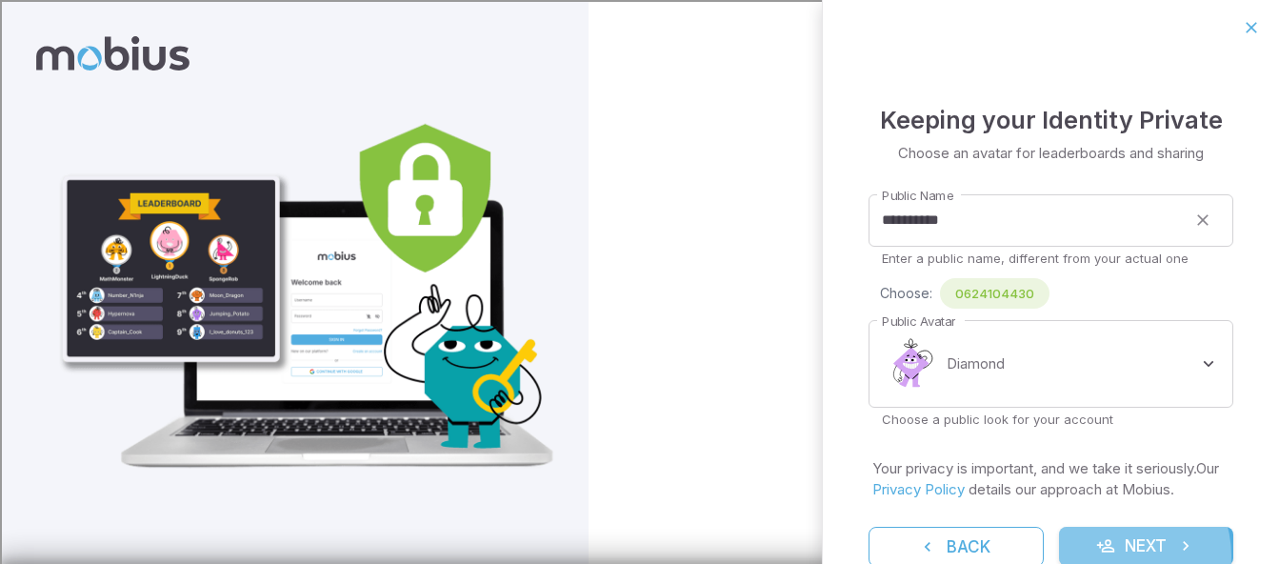
click at [1111, 555] on button "Next" at bounding box center [1146, 547] width 175 height 40
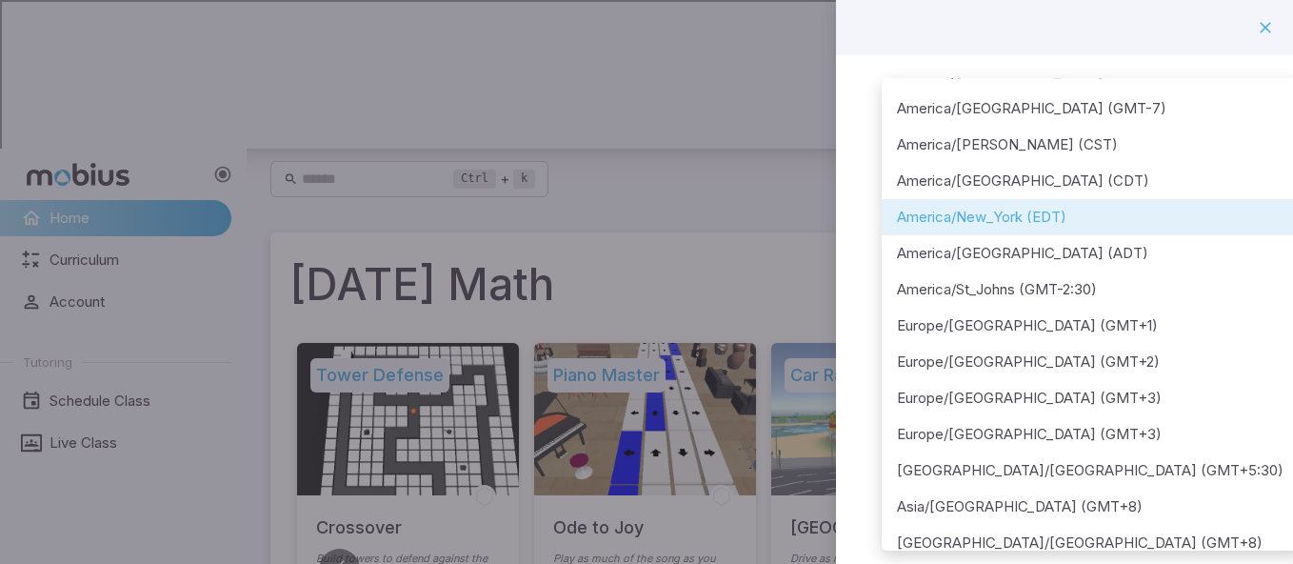
scroll to position [185, 0]
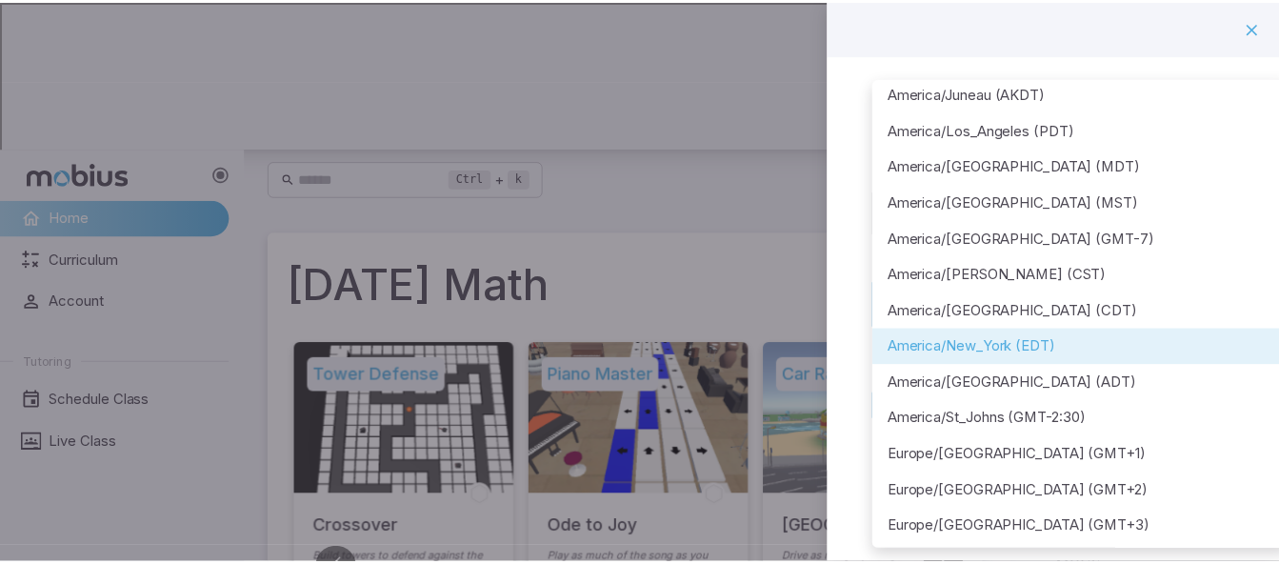
scroll to position [0, 0]
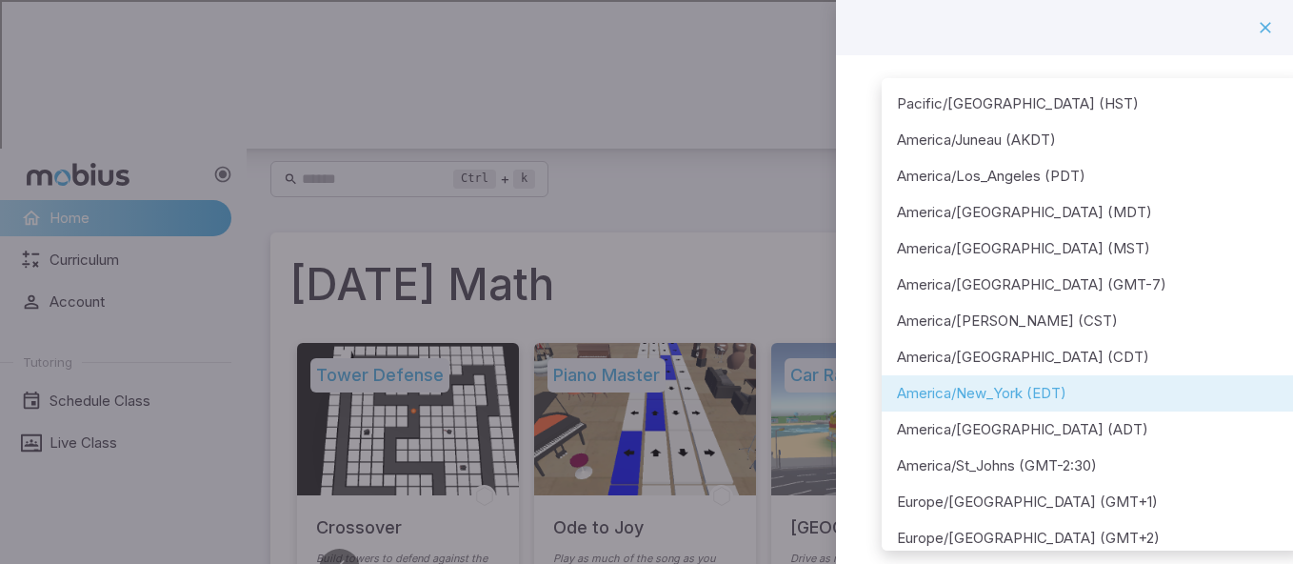
click at [1261, 73] on div at bounding box center [646, 282] width 1293 height 564
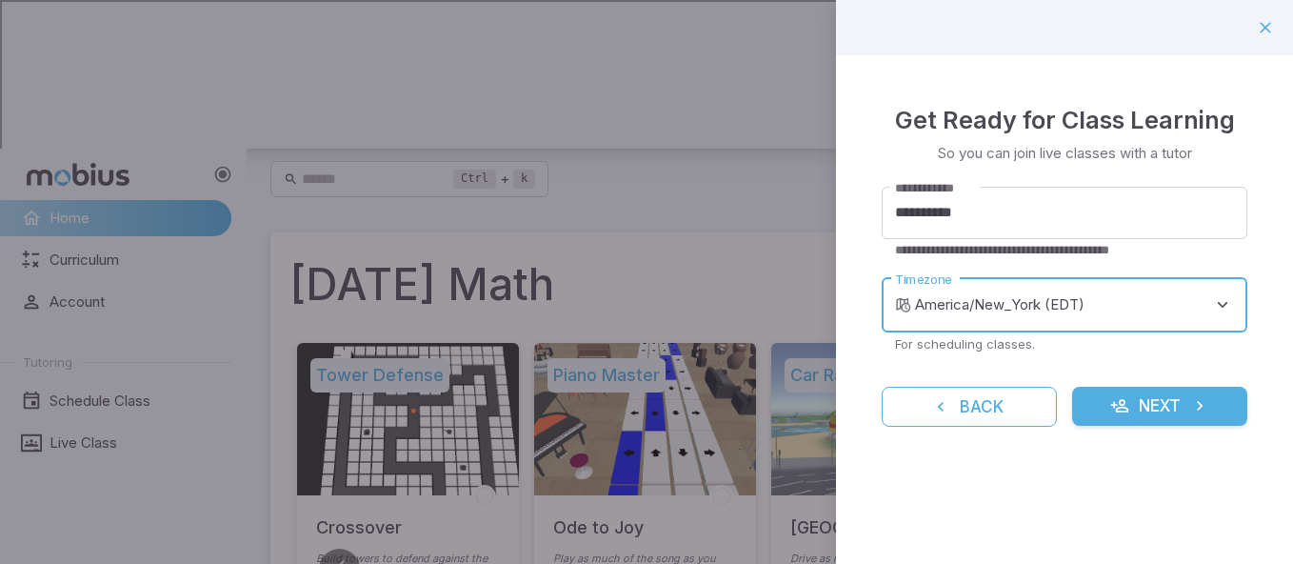
click at [1169, 403] on button "Next" at bounding box center [1159, 407] width 175 height 40
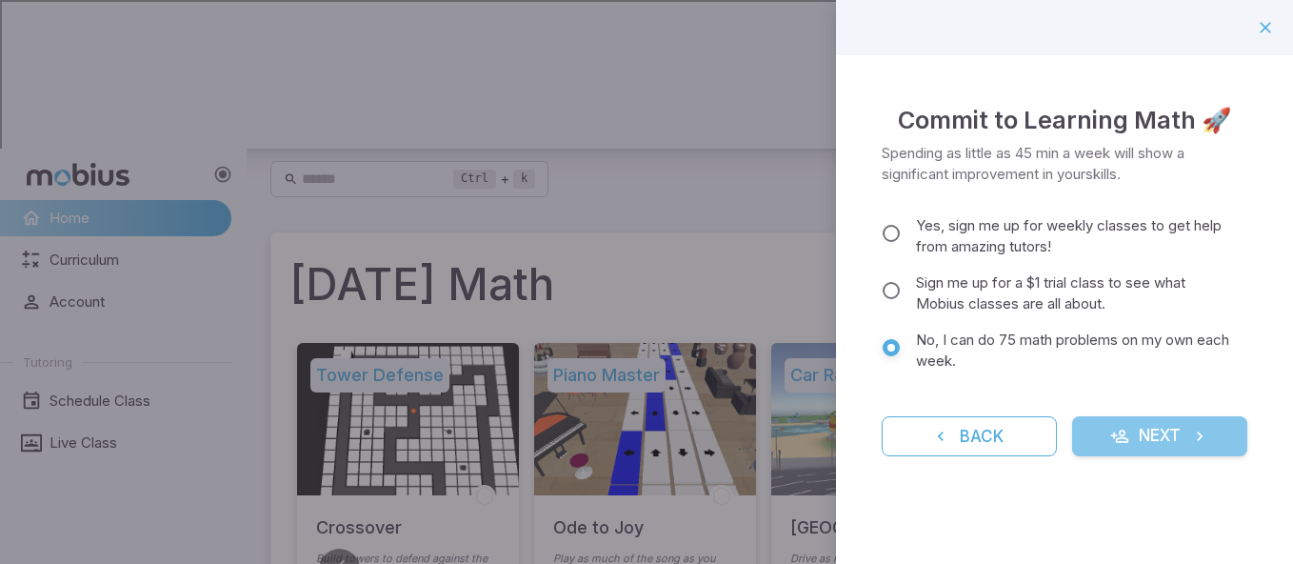
click at [1108, 429] on button "Next" at bounding box center [1159, 436] width 175 height 40
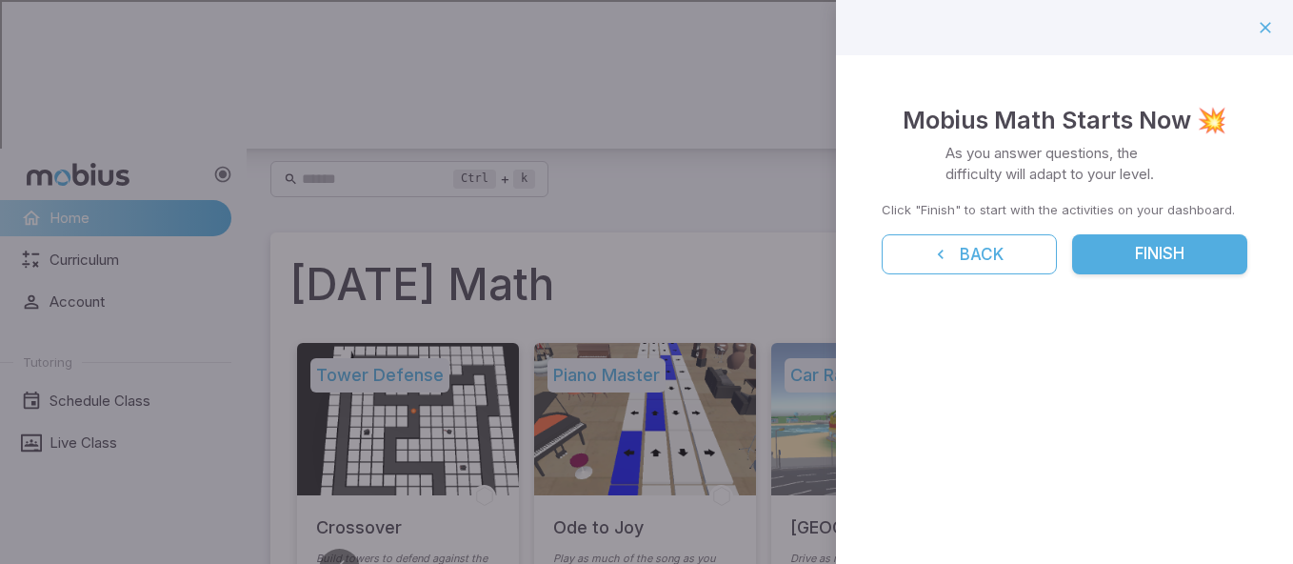
click at [1185, 250] on button "Finish" at bounding box center [1159, 254] width 175 height 40
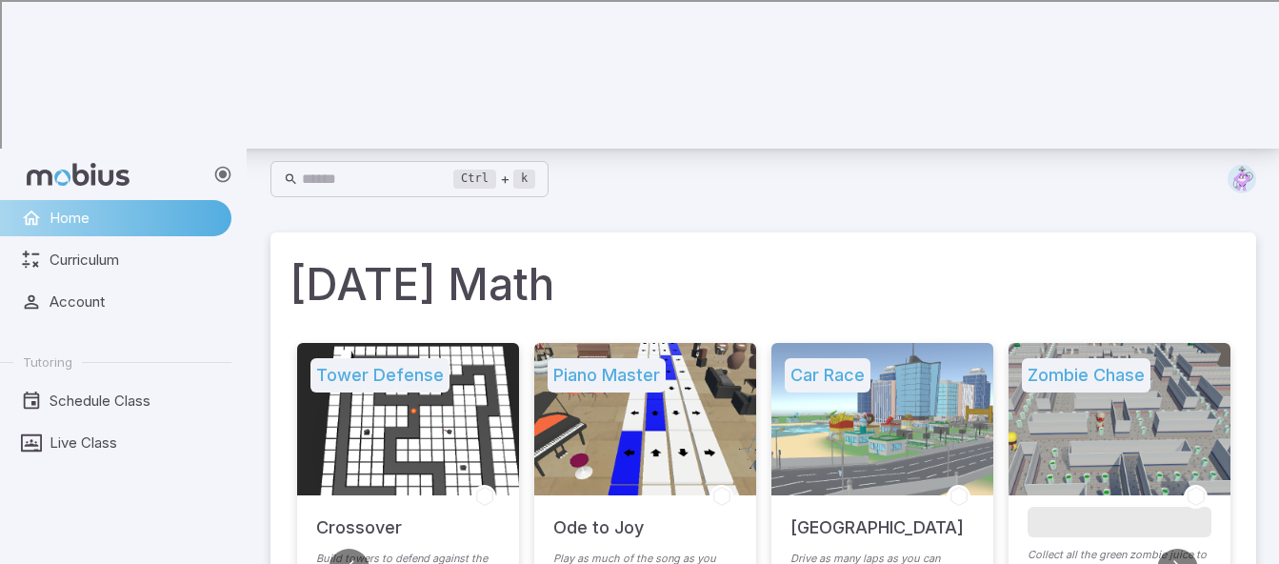
click at [634, 495] on h5 "Ode to Joy" at bounding box center [598, 518] width 90 height 46
click at [586, 346] on div at bounding box center [645, 419] width 222 height 152
drag, startPoint x: 586, startPoint y: 346, endPoint x: 571, endPoint y: 284, distance: 63.5
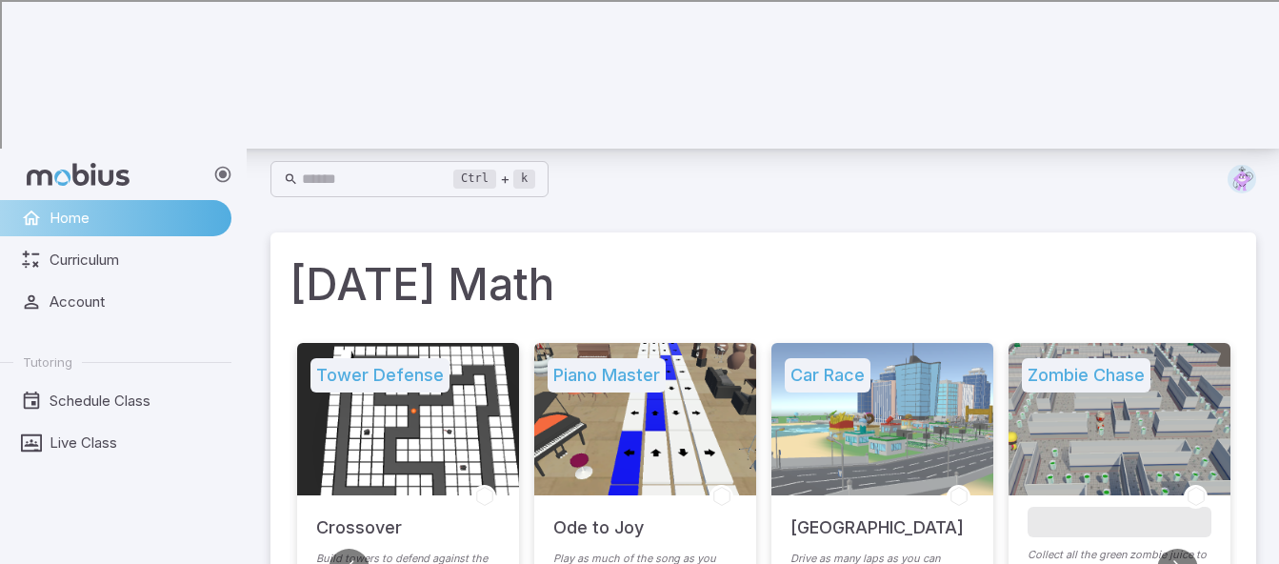
click at [571, 343] on div at bounding box center [645, 419] width 222 height 152
click at [573, 358] on h5 "Piano Master" at bounding box center [606, 375] width 118 height 34
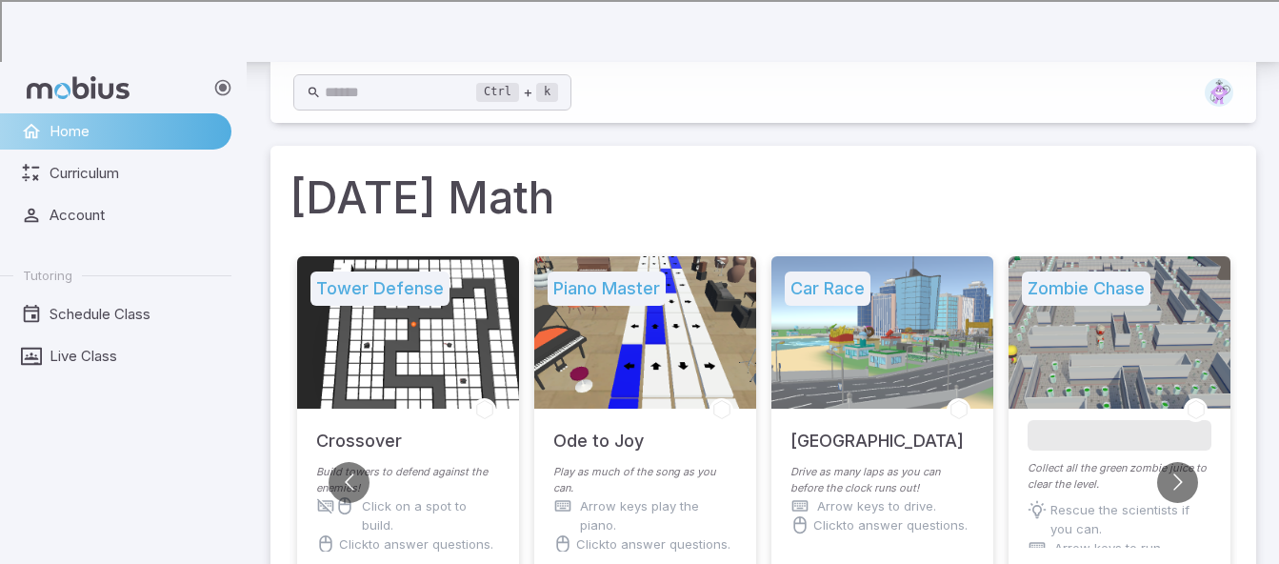
scroll to position [395, 0]
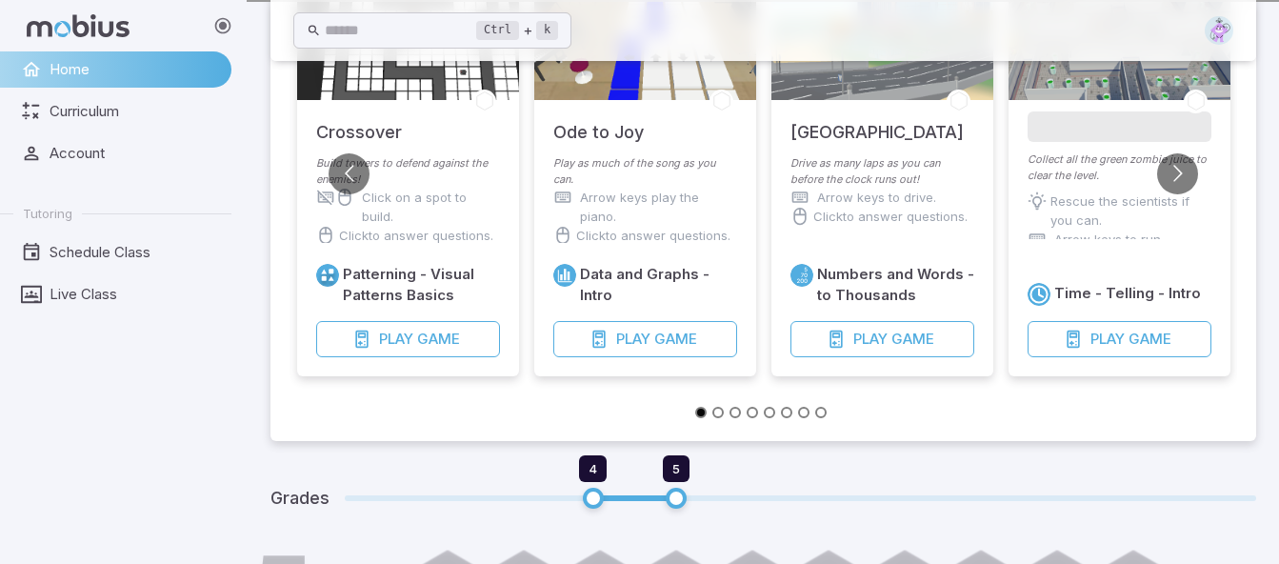
click at [679, 328] on span "Game" at bounding box center [675, 338] width 43 height 21
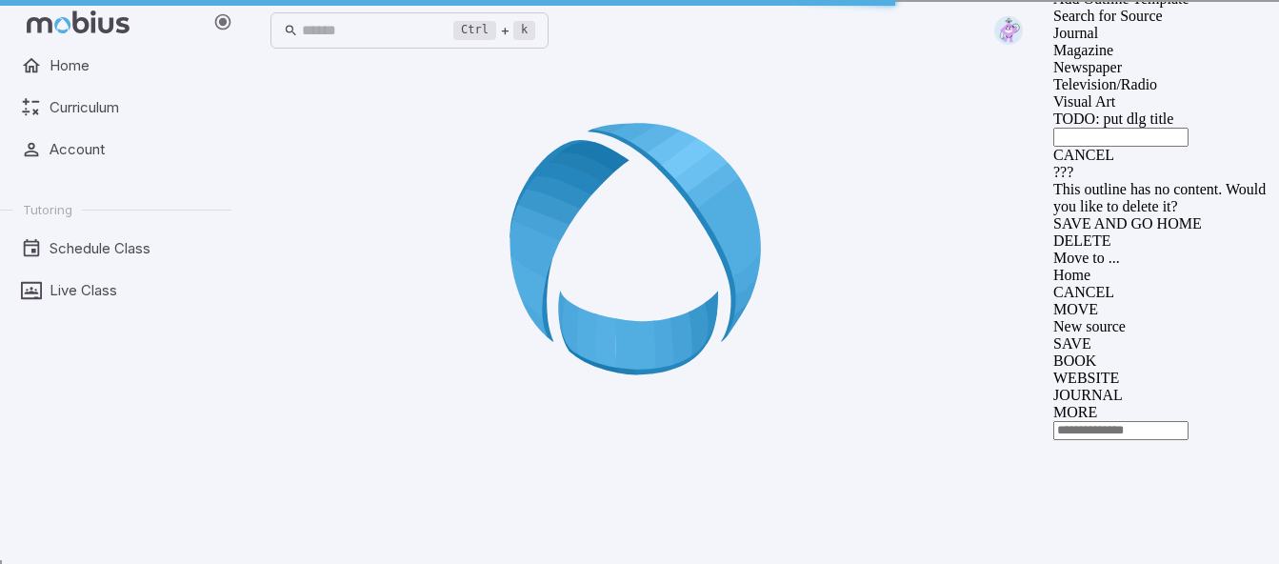
scroll to position [0, 0]
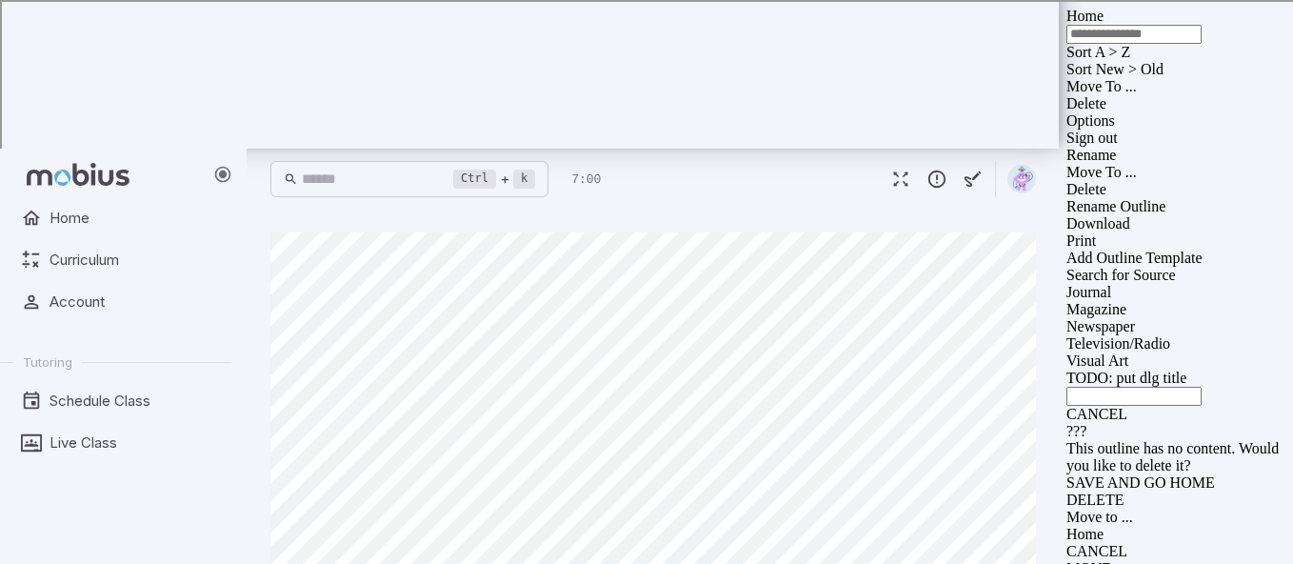
click at [142, 208] on span "Home" at bounding box center [134, 218] width 169 height 21
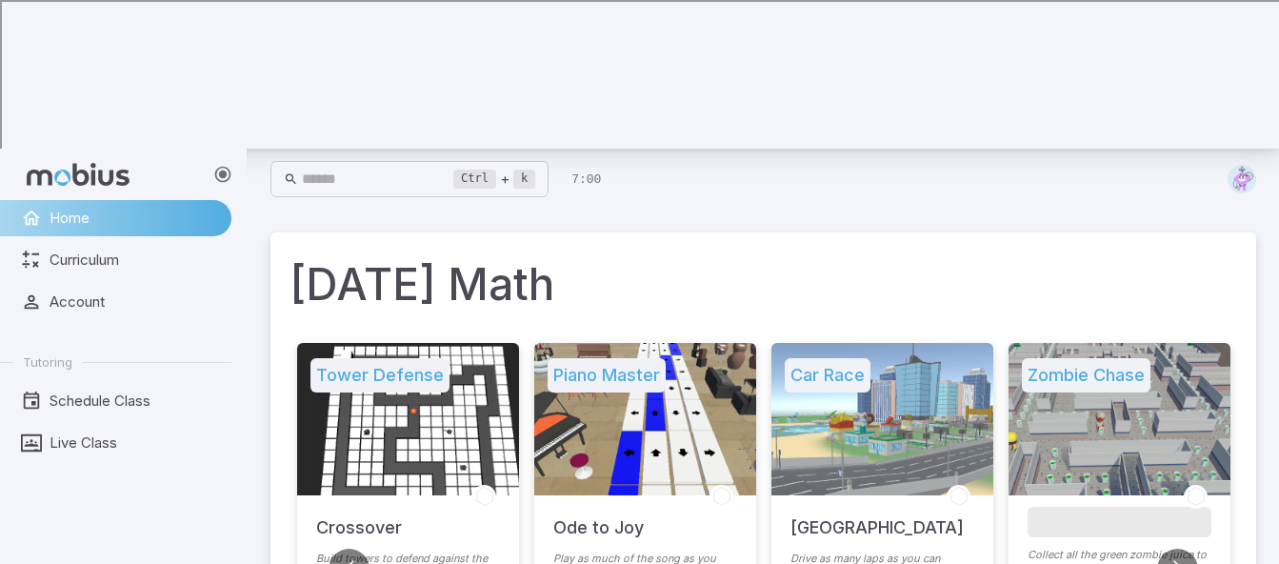
click at [1181, 548] on button "Go to next slide" at bounding box center [1177, 568] width 41 height 41
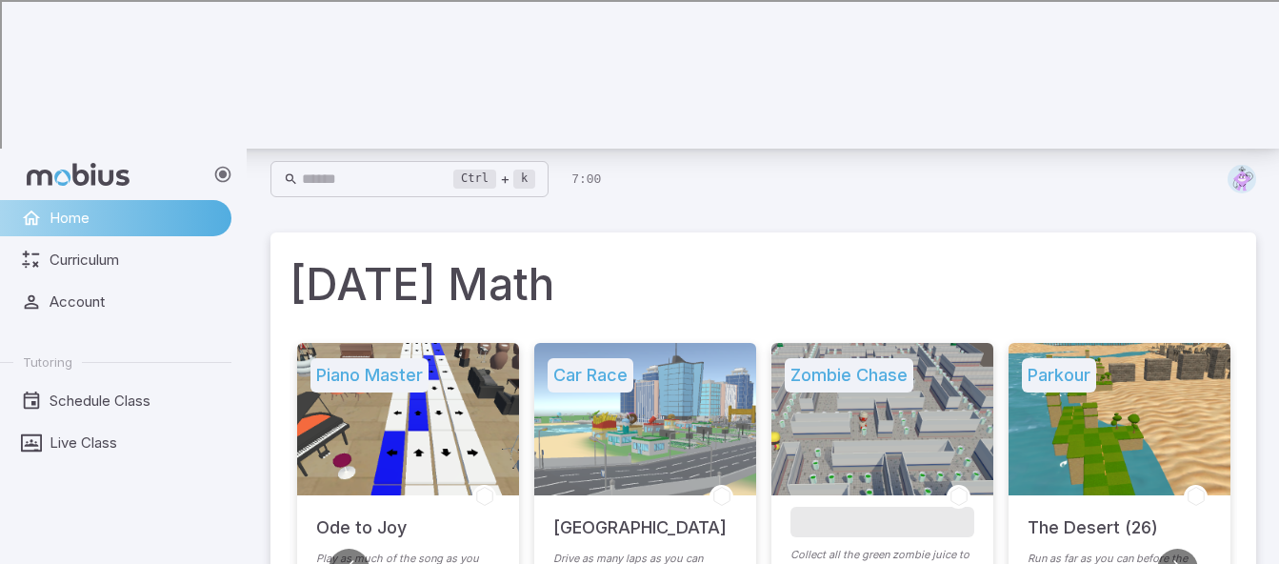
click at [1181, 548] on button "Go to next slide" at bounding box center [1177, 568] width 41 height 41
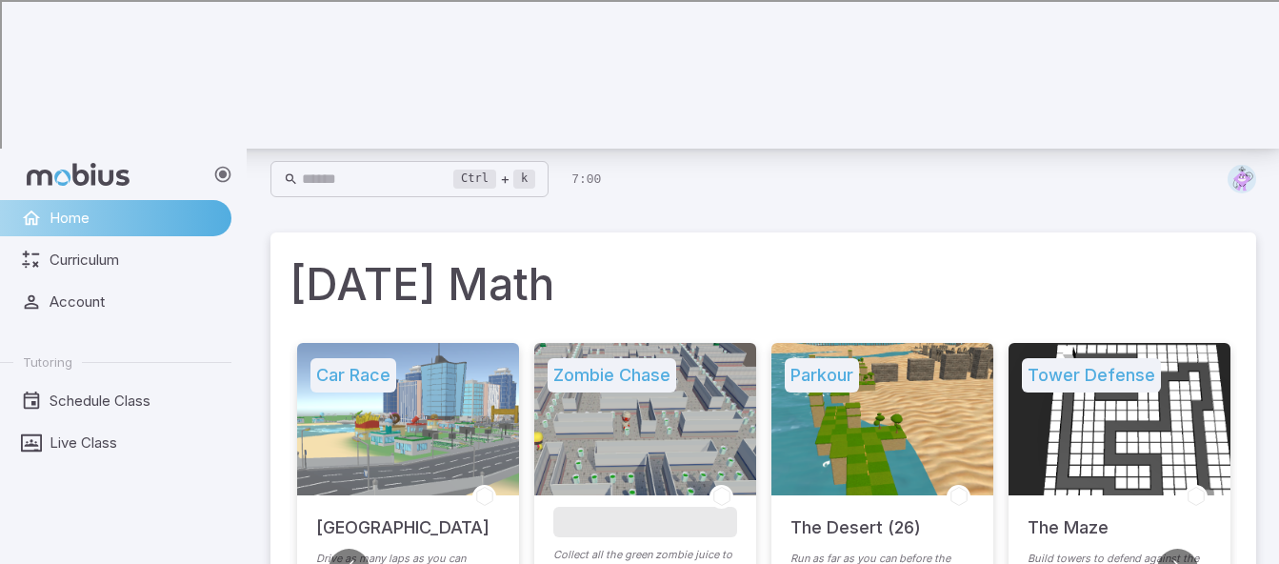
click at [1181, 548] on button "Go to next slide" at bounding box center [1177, 568] width 41 height 41
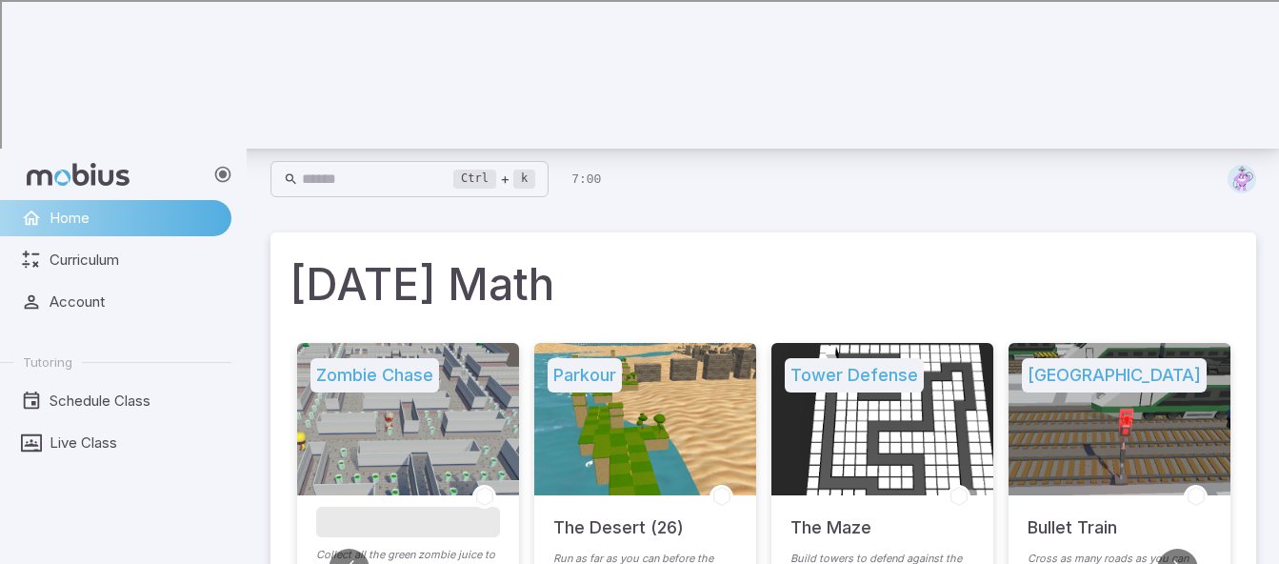
click at [1181, 548] on button "Go to next slide" at bounding box center [1177, 568] width 41 height 41
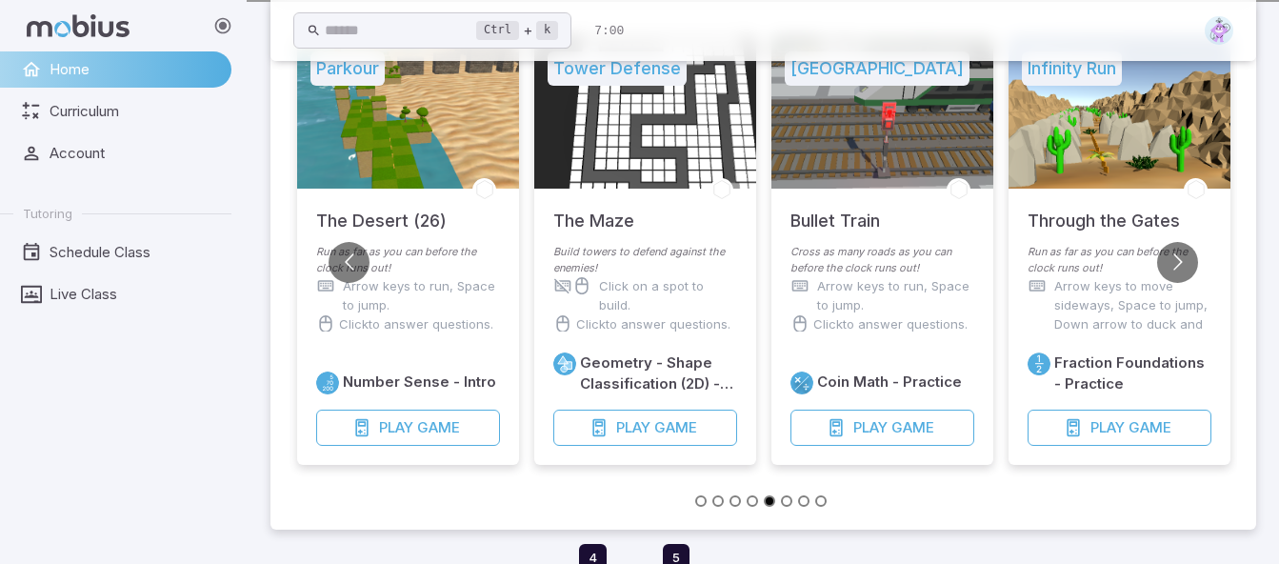
scroll to position [301, 0]
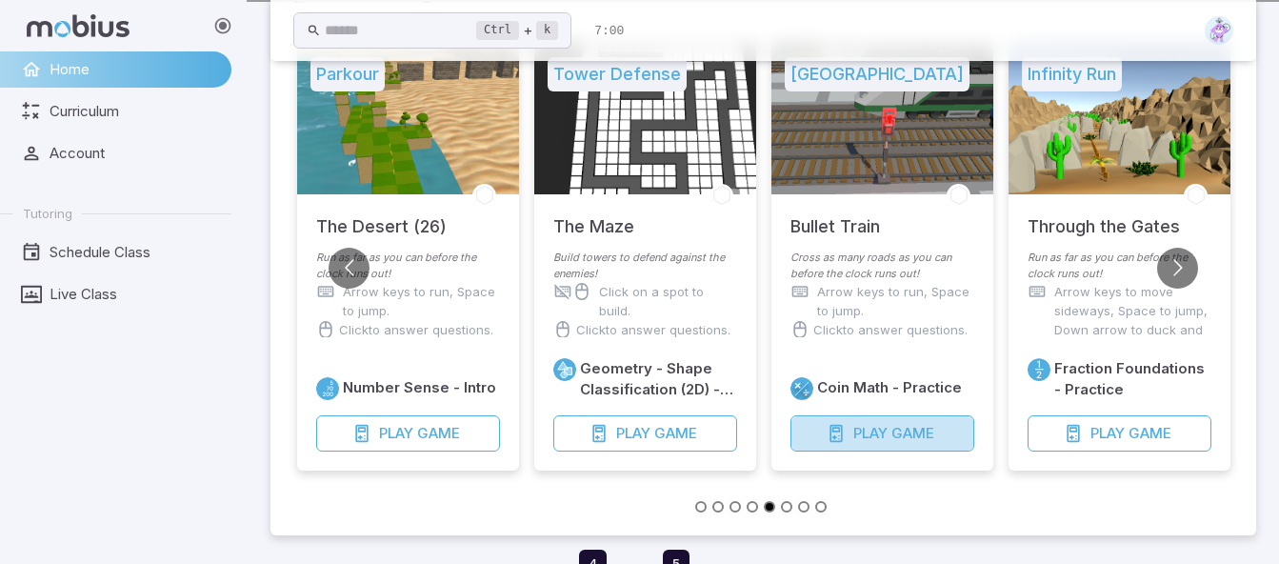
click at [882, 423] on span "Play" at bounding box center [870, 433] width 34 height 21
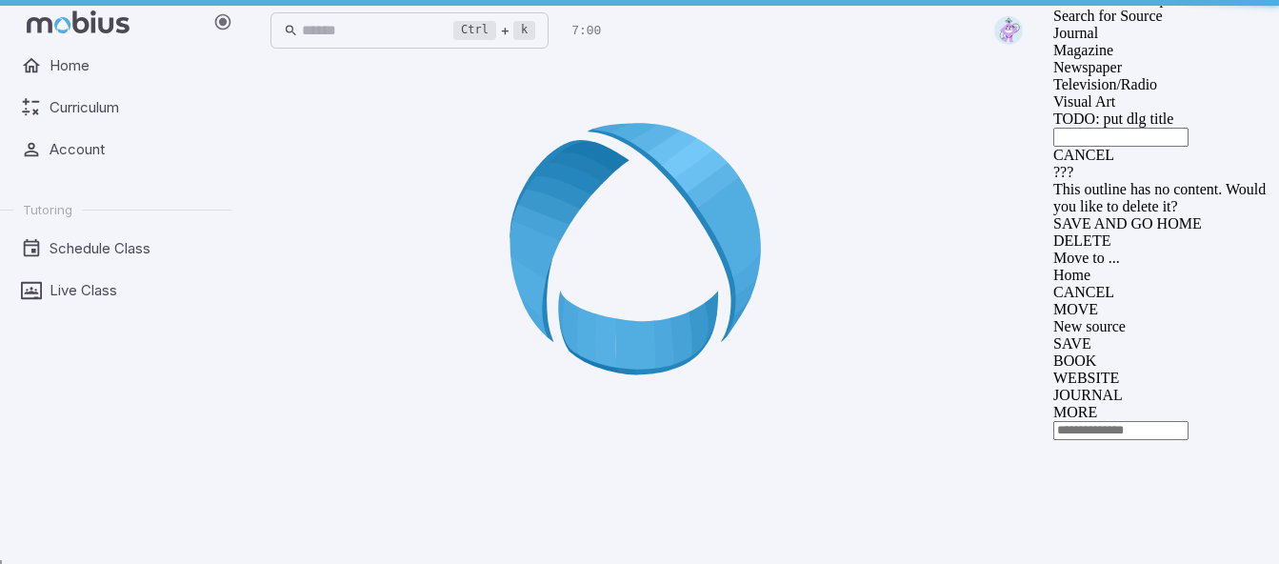
scroll to position [0, 0]
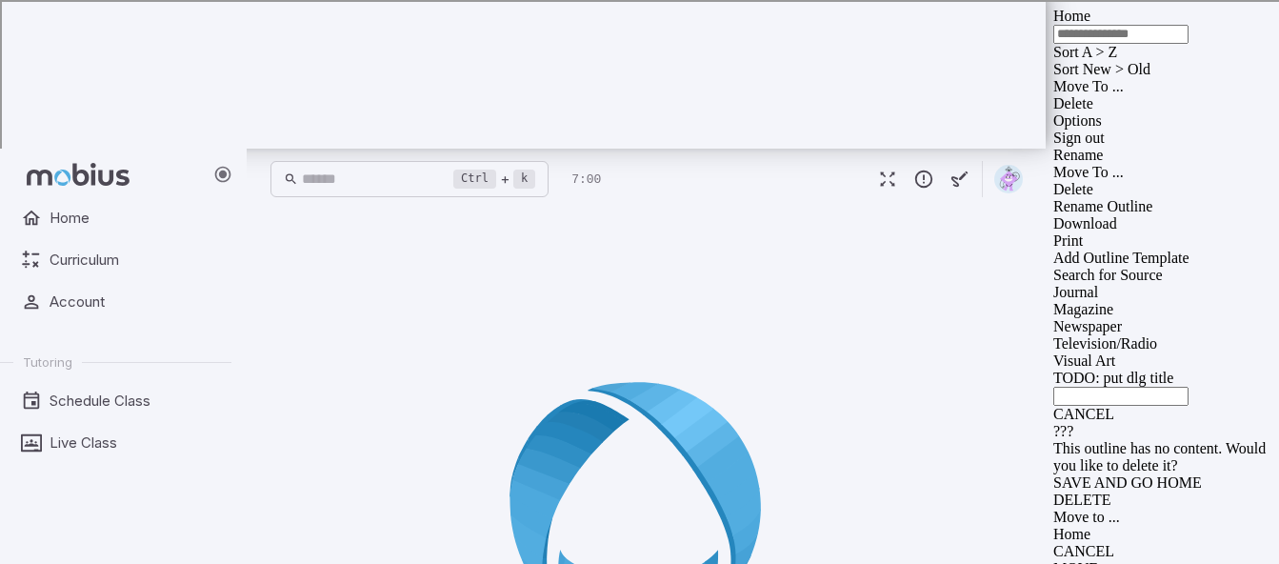
drag, startPoint x: 885, startPoint y: 282, endPoint x: 1074, endPoint y: 329, distance: 194.4
click at [1023, 329] on div at bounding box center [646, 514] width 752 height 564
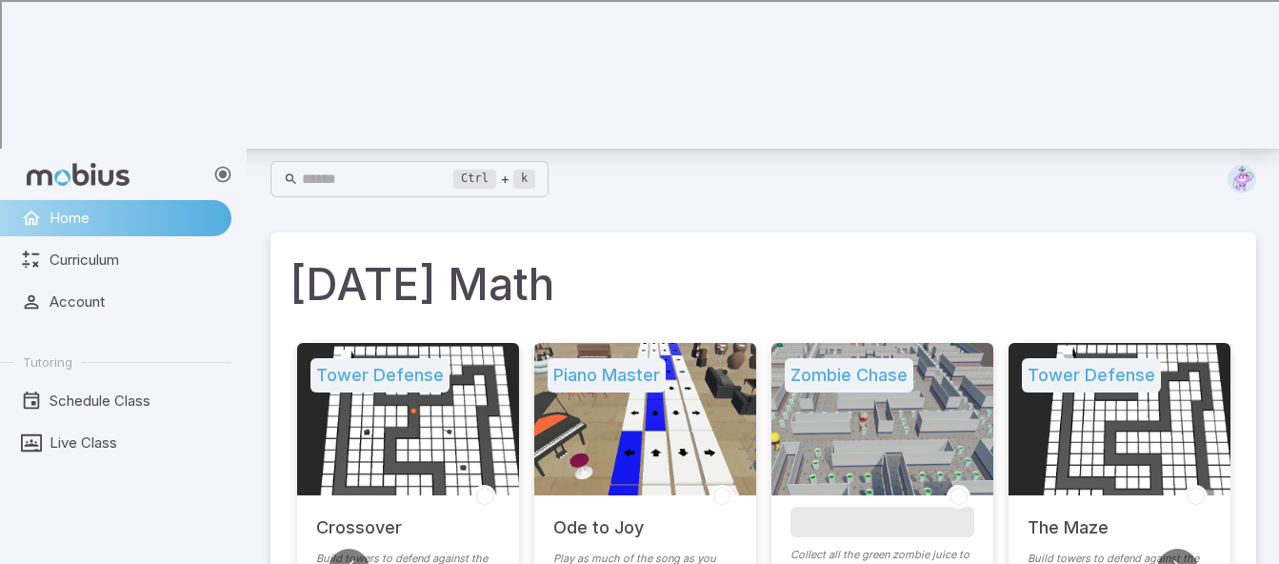
click at [1185, 548] on button "Go to next slide" at bounding box center [1177, 568] width 41 height 41
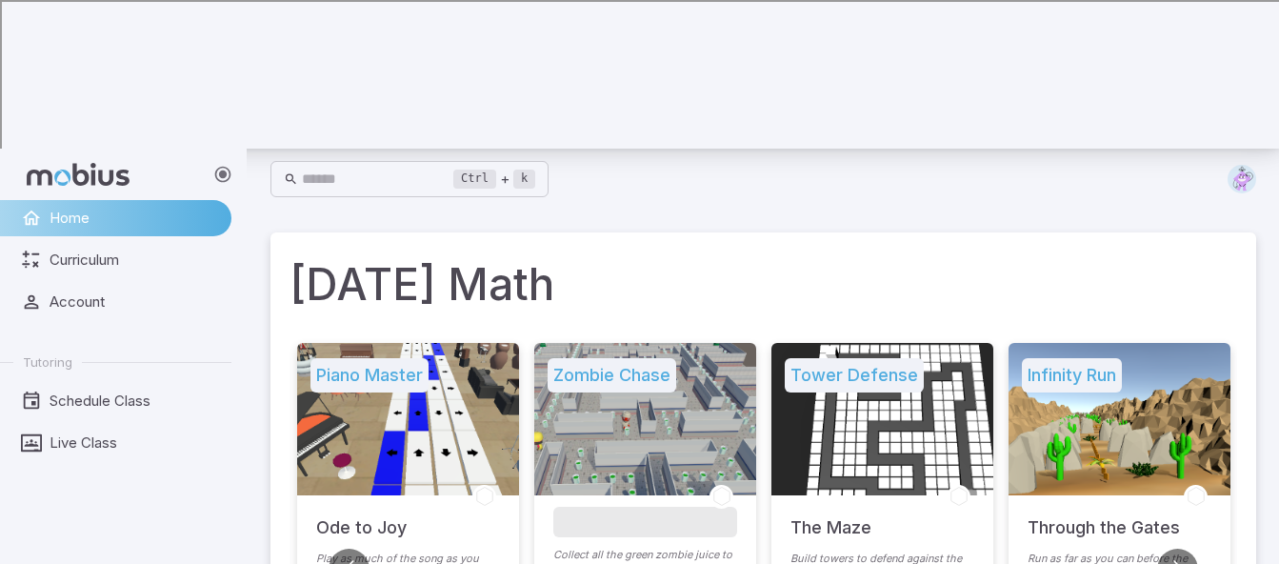
click at [1185, 548] on button "Go to next slide" at bounding box center [1177, 568] width 41 height 41
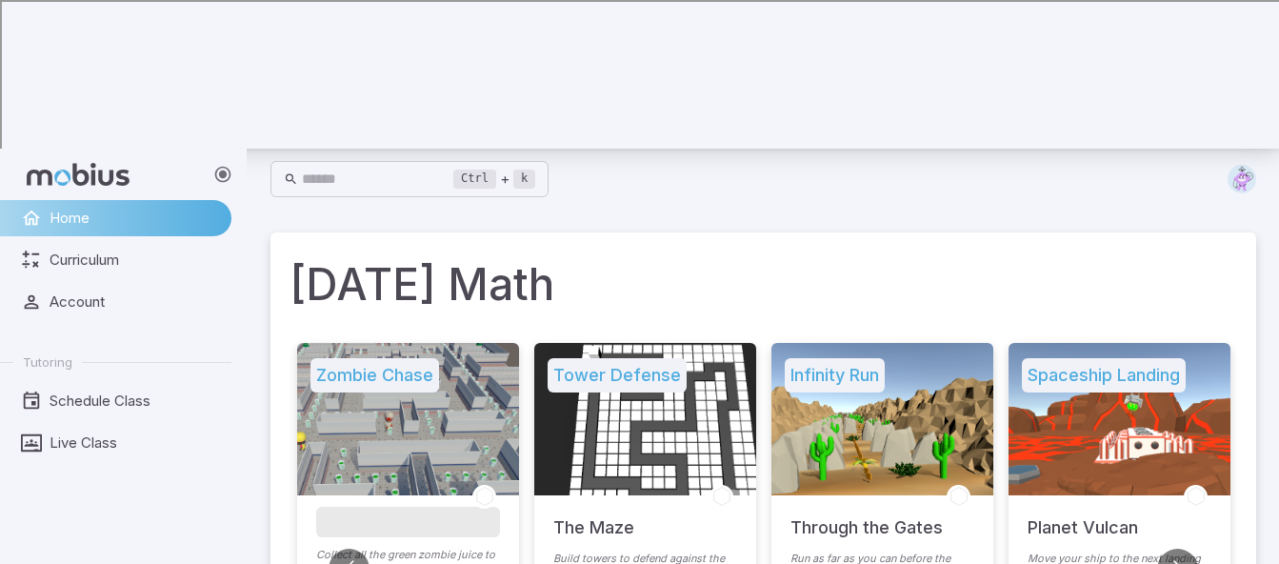
scroll to position [193, 0]
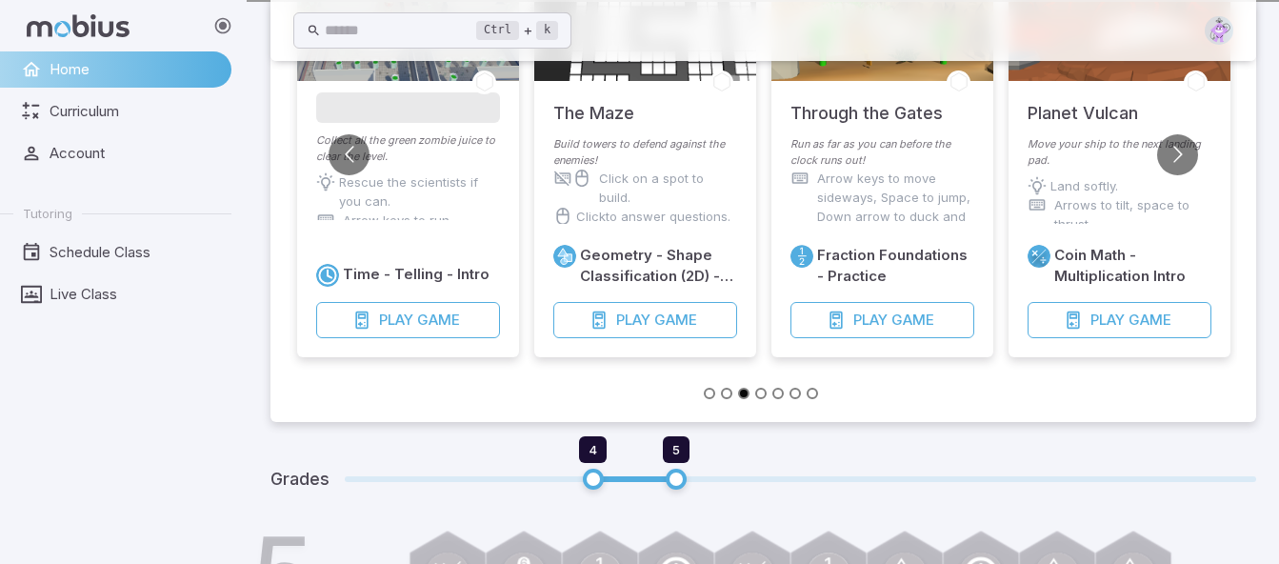
click at [1140, 309] on span "Game" at bounding box center [1149, 319] width 43 height 21
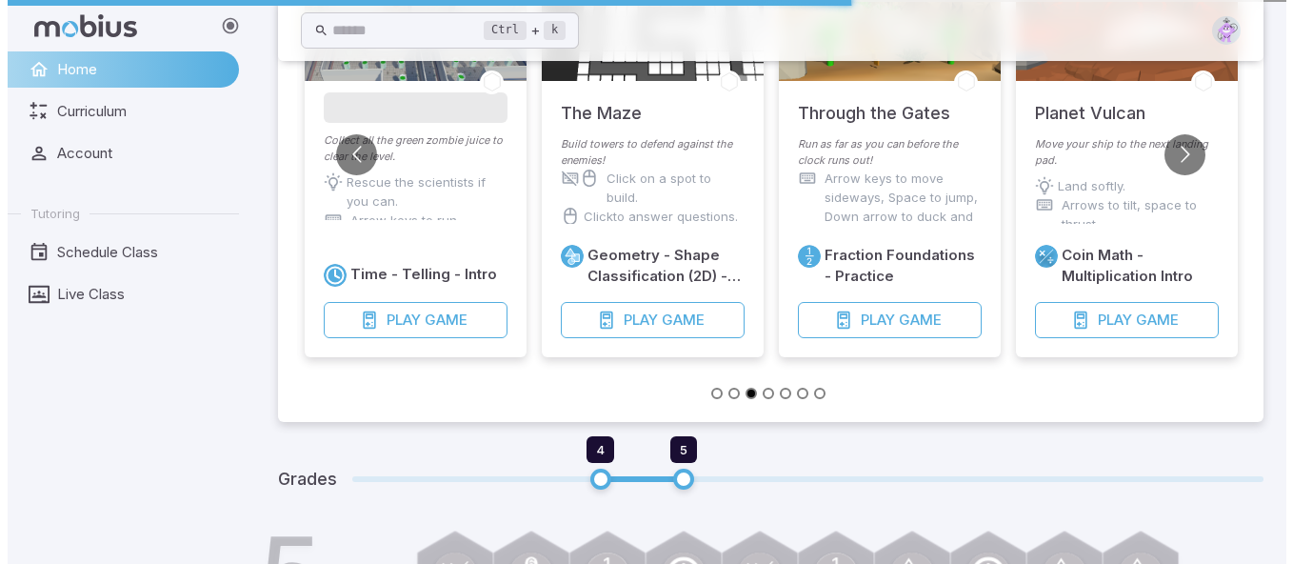
scroll to position [0, 0]
